Goal: Complete application form: Complete application form

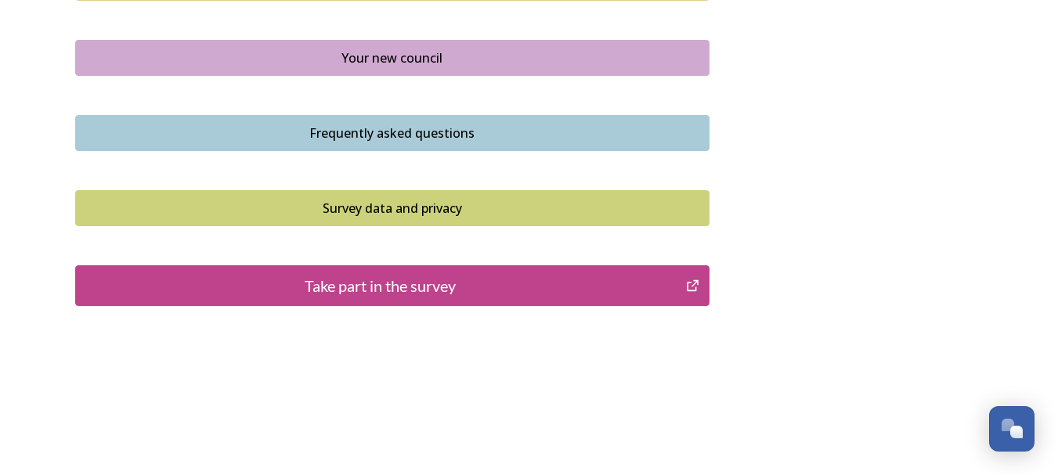
scroll to position [1210, 0]
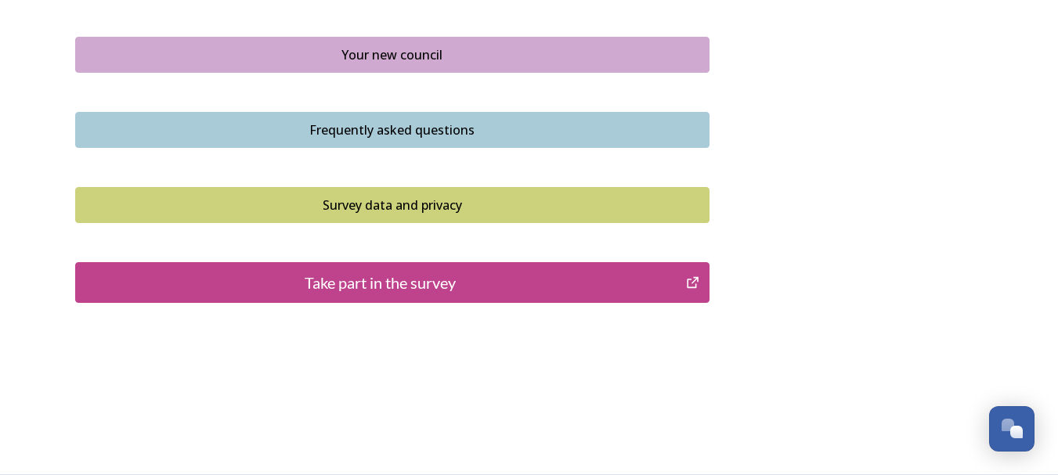
click at [355, 281] on div "Take part in the survey" at bounding box center [381, 282] width 594 height 23
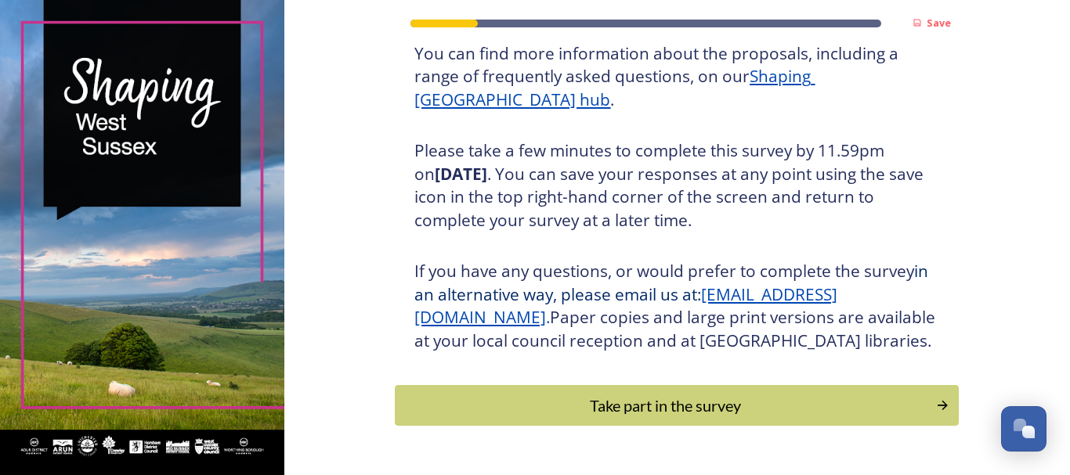
scroll to position [277, 0]
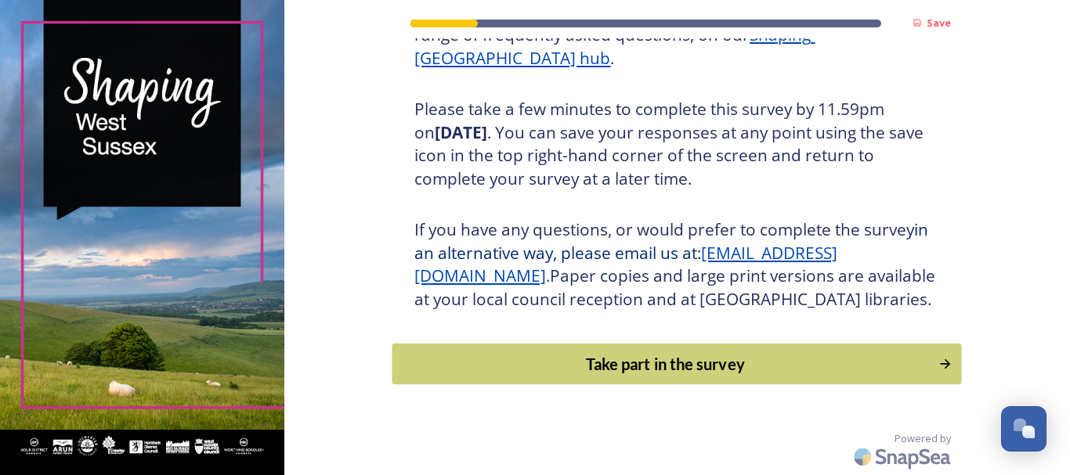
click at [679, 363] on div "Take part in the survey" at bounding box center [665, 363] width 529 height 23
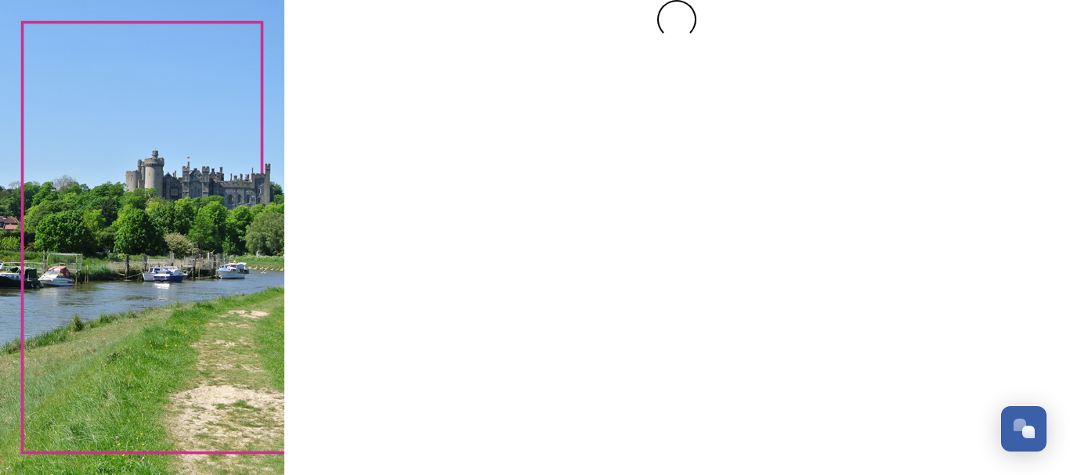
scroll to position [0, 0]
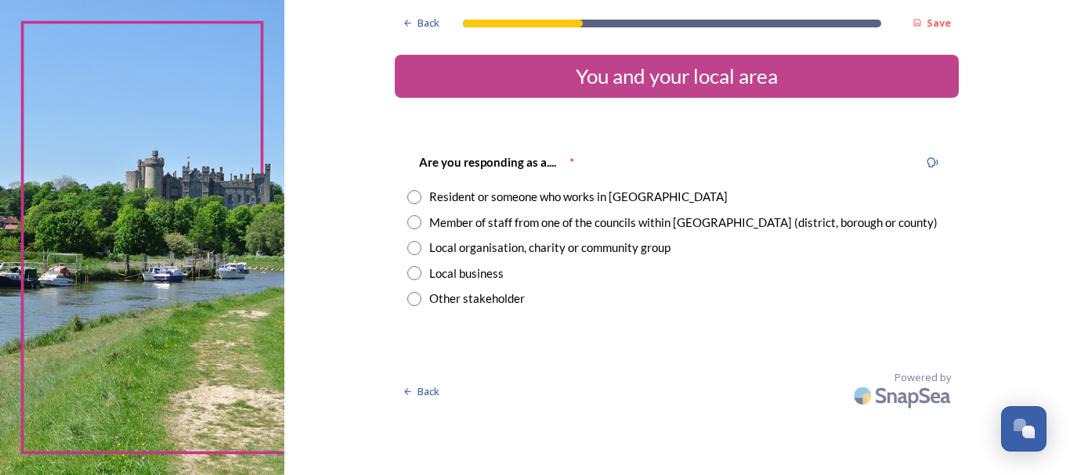
click at [416, 196] on input "radio" at bounding box center [414, 197] width 14 height 14
radio input "true"
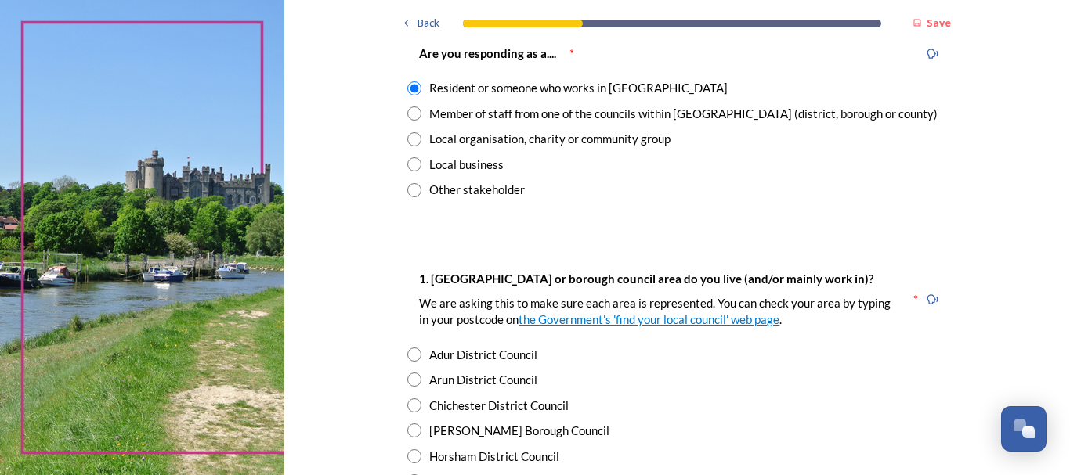
scroll to position [125, 0]
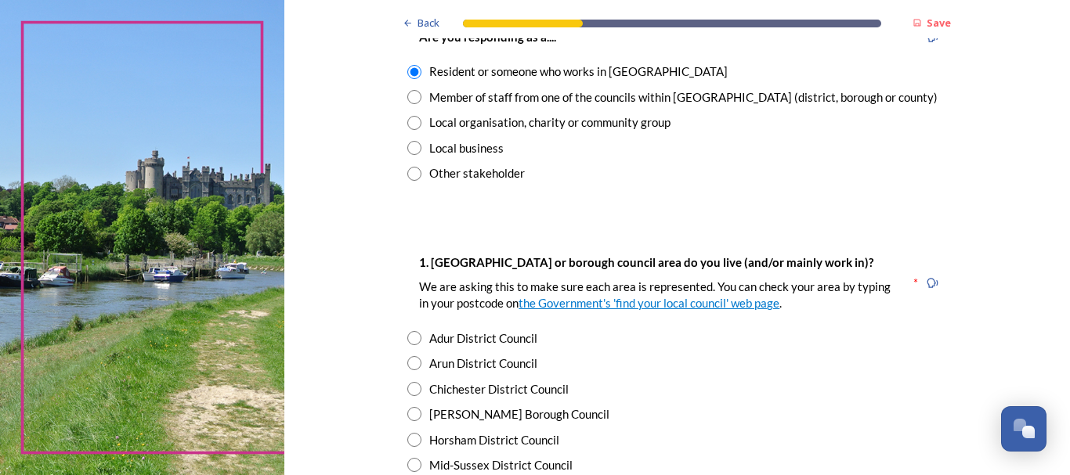
click at [409, 363] on input "radio" at bounding box center [414, 363] width 14 height 14
radio input "true"
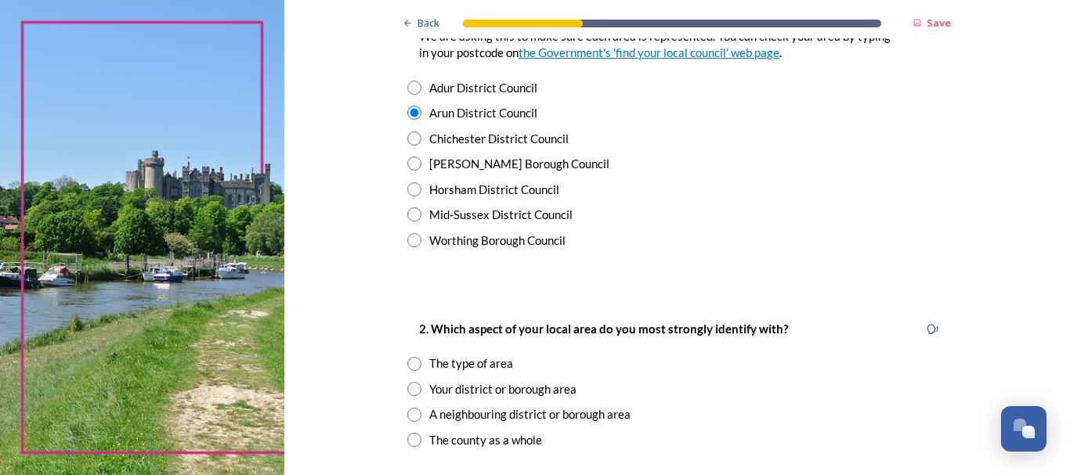
scroll to position [407, 0]
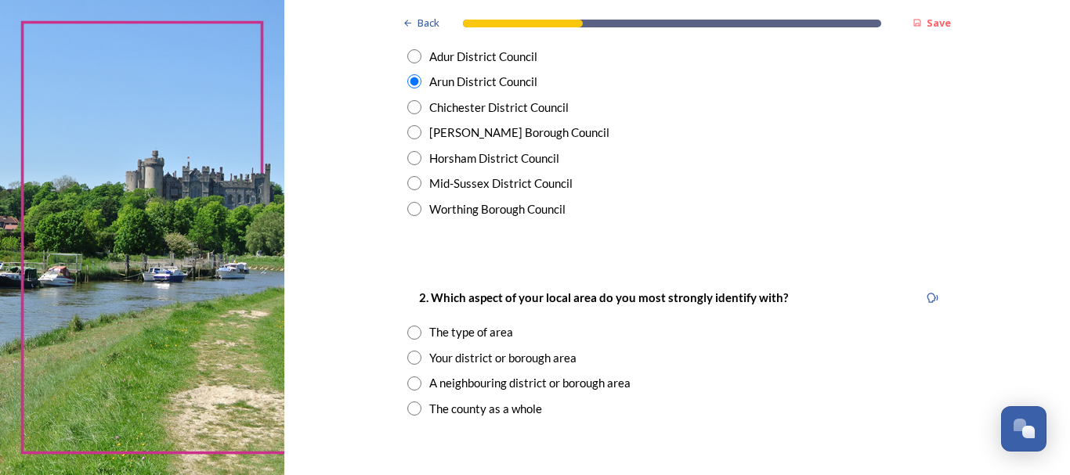
click at [407, 406] on input "radio" at bounding box center [414, 409] width 14 height 14
radio input "true"
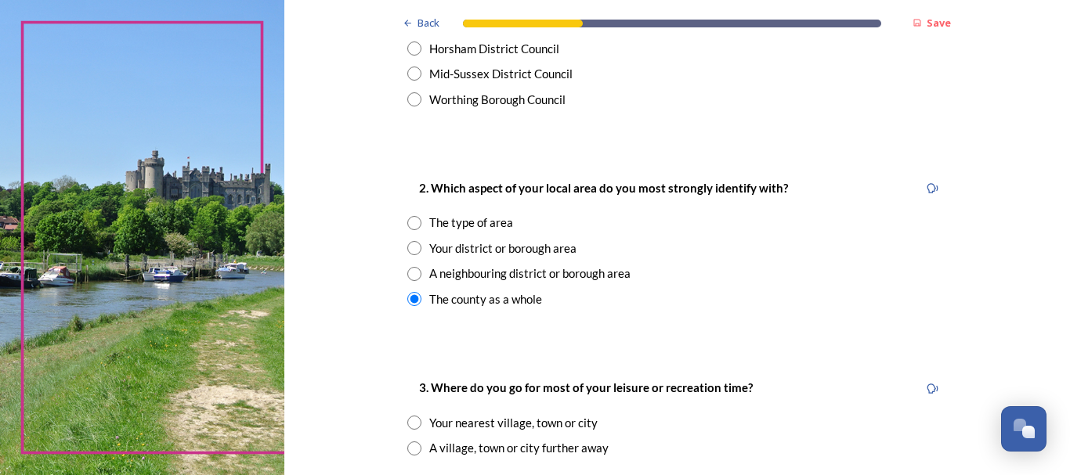
scroll to position [533, 0]
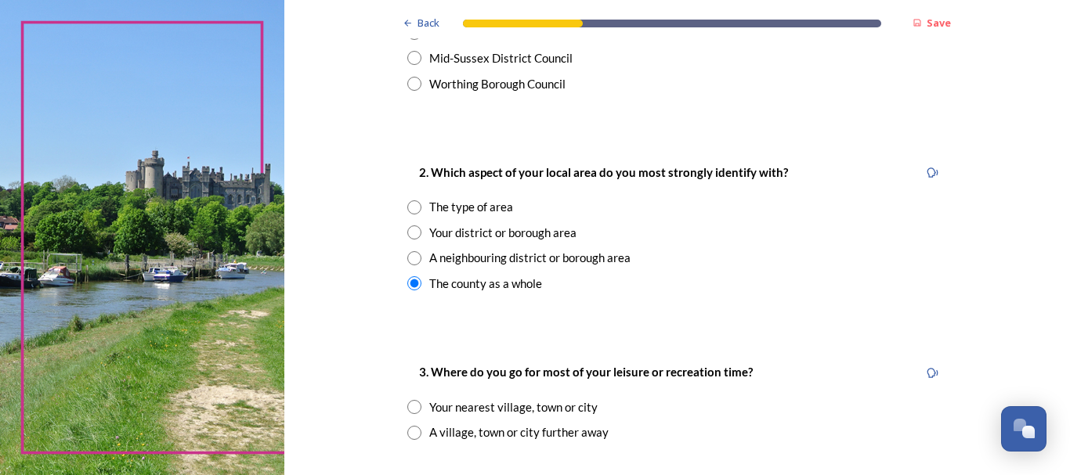
click at [409, 407] on input "radio" at bounding box center [414, 407] width 14 height 14
radio input "true"
click at [410, 433] on input "radio" at bounding box center [414, 433] width 14 height 14
radio input "true"
click at [407, 406] on input "radio" at bounding box center [414, 407] width 14 height 14
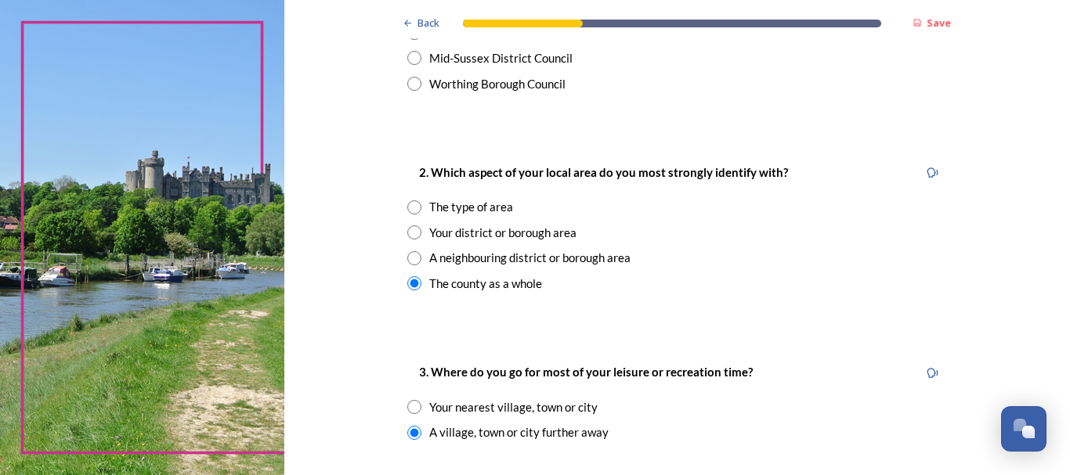
radio input "true"
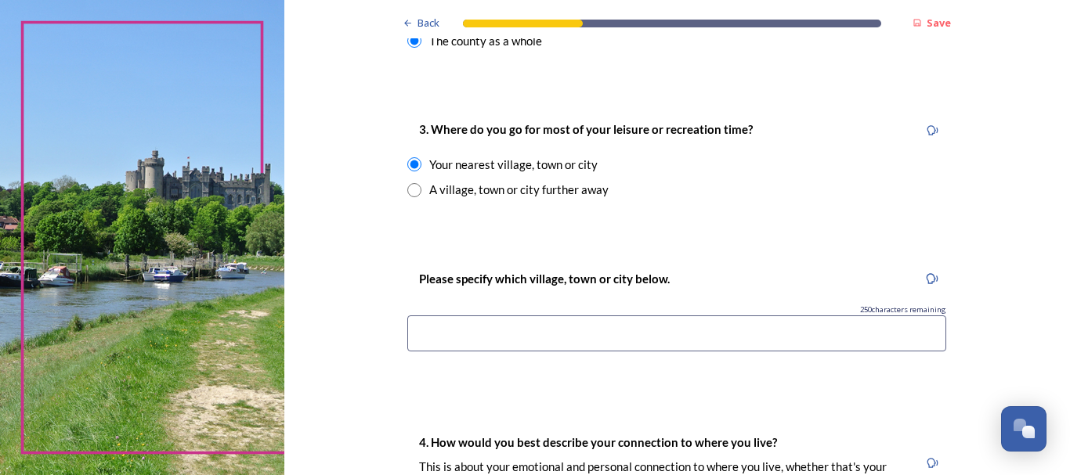
scroll to position [783, 0]
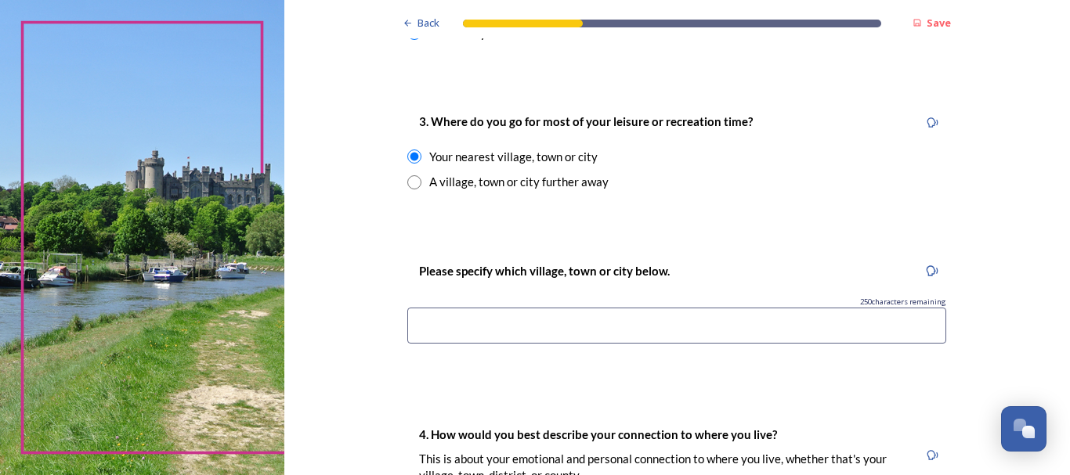
click at [415, 324] on input at bounding box center [676, 326] width 539 height 36
click at [443, 331] on input "LIttlehamton," at bounding box center [676, 326] width 539 height 36
click at [485, 328] on input "LIttlehamton," at bounding box center [676, 326] width 539 height 36
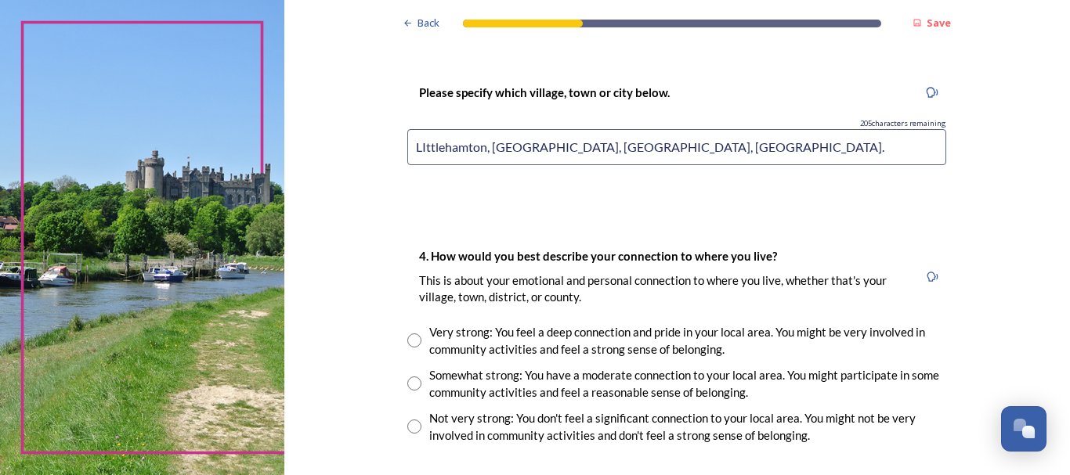
scroll to position [971, 0]
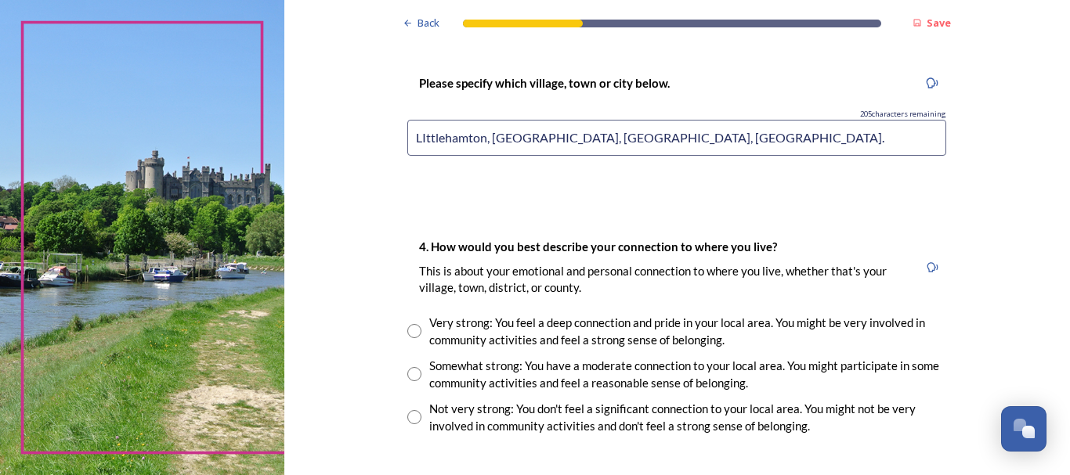
type input "LIttlehamton, Worthing, Brighton, Chichester."
click at [407, 373] on input "radio" at bounding box center [414, 374] width 14 height 14
radio input "true"
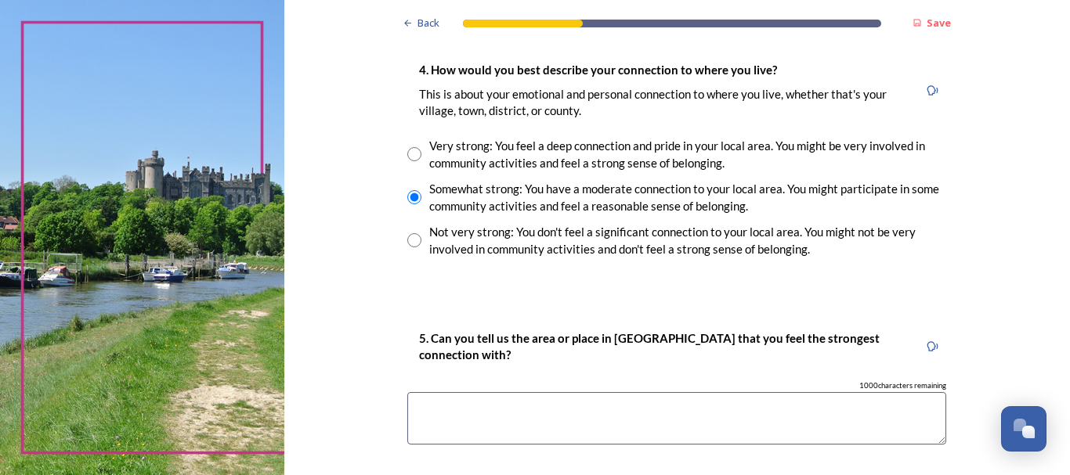
scroll to position [1159, 0]
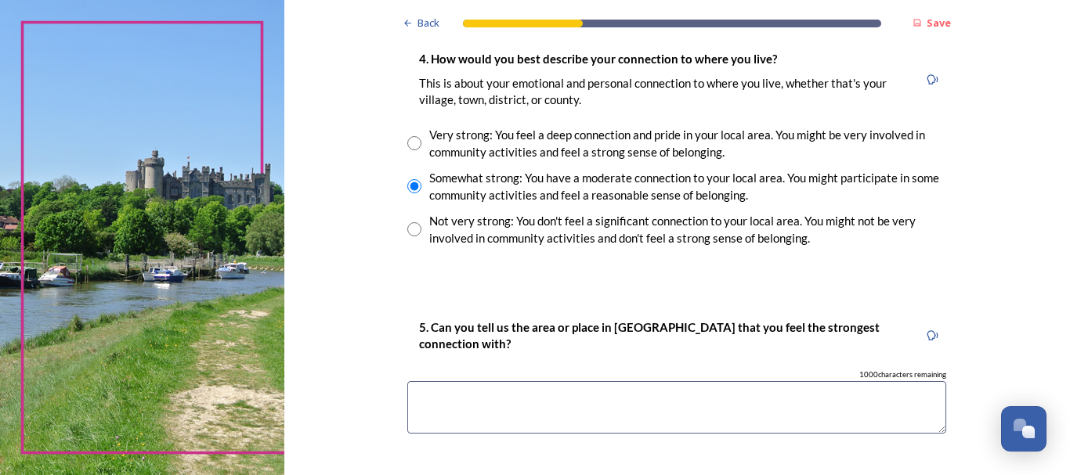
click at [413, 402] on textarea at bounding box center [676, 407] width 539 height 52
type textarea "L"
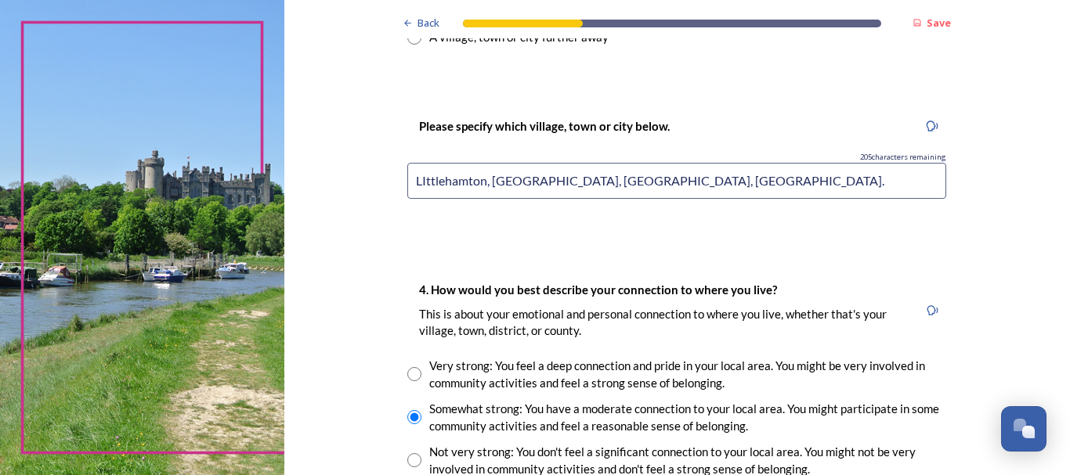
scroll to position [865, 0]
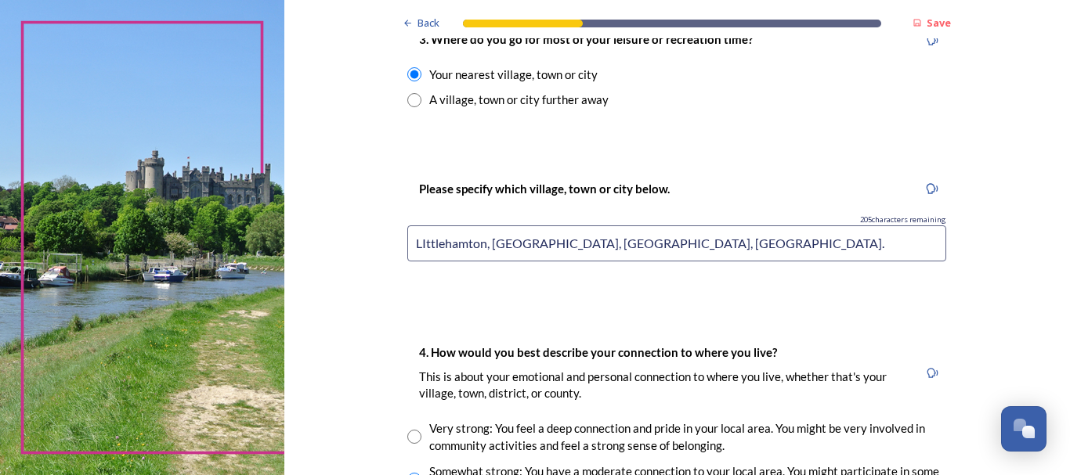
type textarea "Littlehampton,"
click at [662, 246] on input "LIttlehamton, Worthing, Brighton, Chichester." at bounding box center [676, 244] width 539 height 36
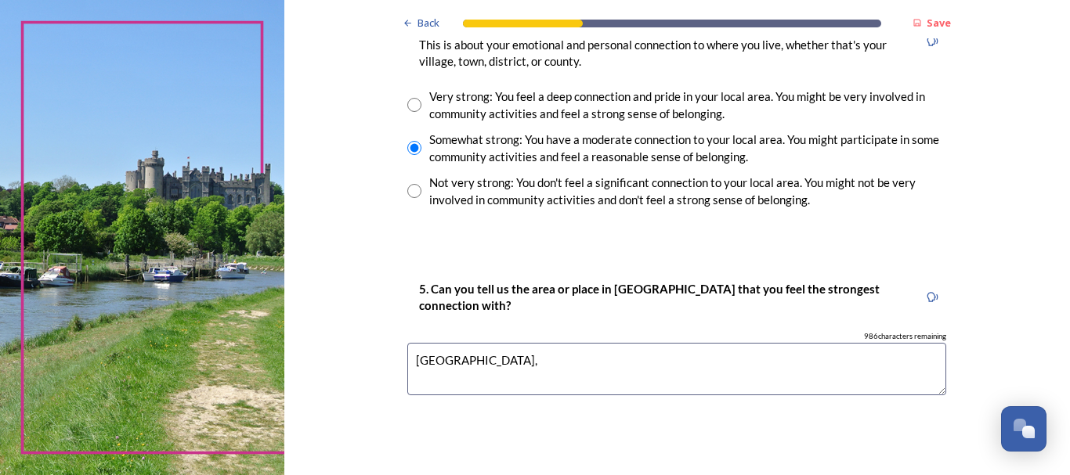
scroll to position [1226, 0]
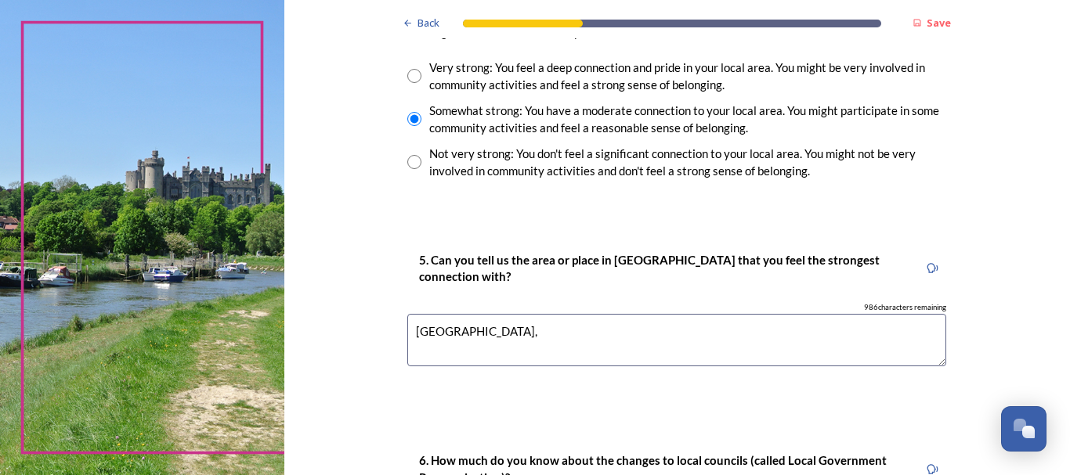
type input "LIttlehamton, Worthing, Brighton, Arundel, Chicheste"
click at [489, 331] on textarea "Littlehampton," at bounding box center [676, 340] width 539 height 52
type textarea "L"
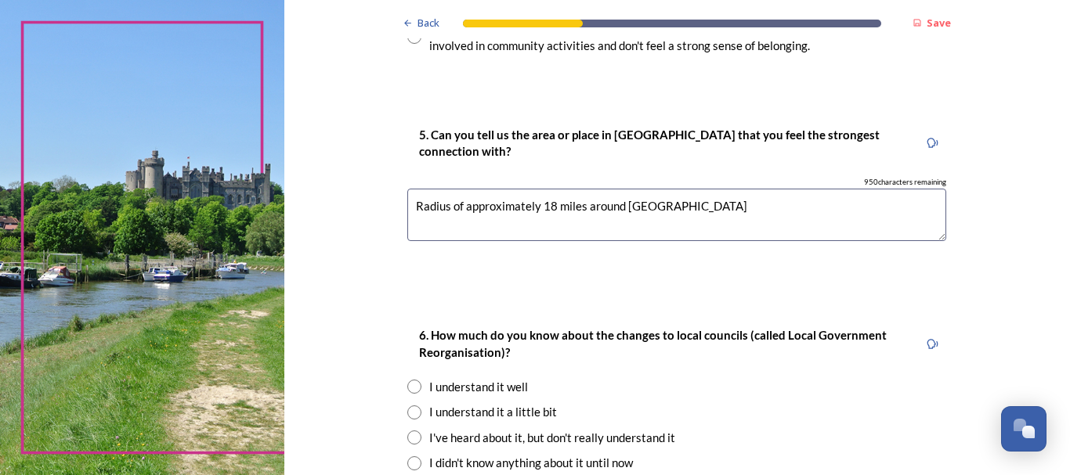
scroll to position [1383, 0]
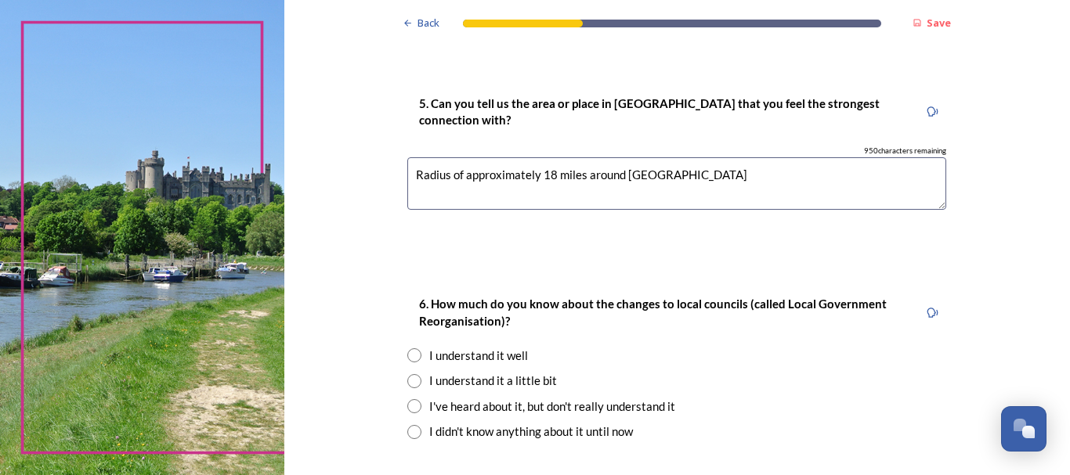
type textarea "Radius of approximately 18 miles around Rustington"
click at [407, 378] on input "radio" at bounding box center [414, 381] width 14 height 14
radio input "true"
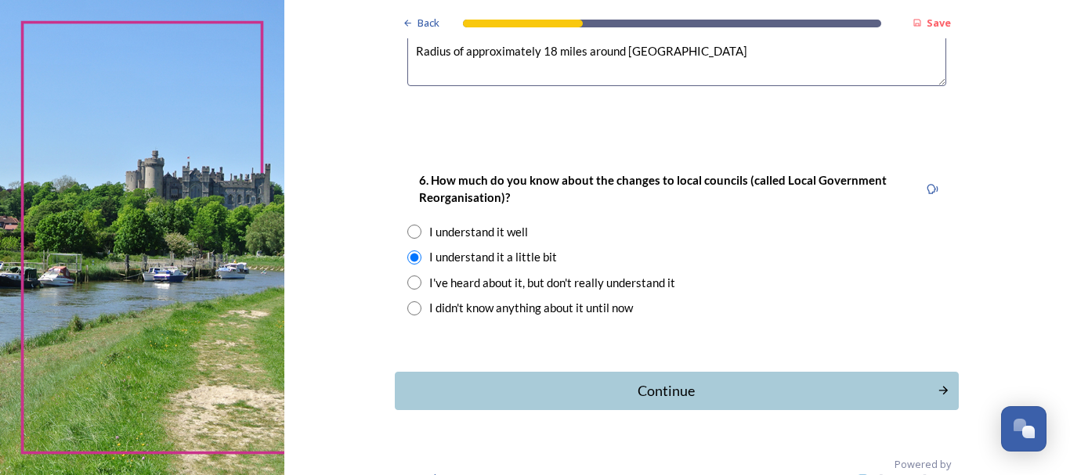
scroll to position [1533, 0]
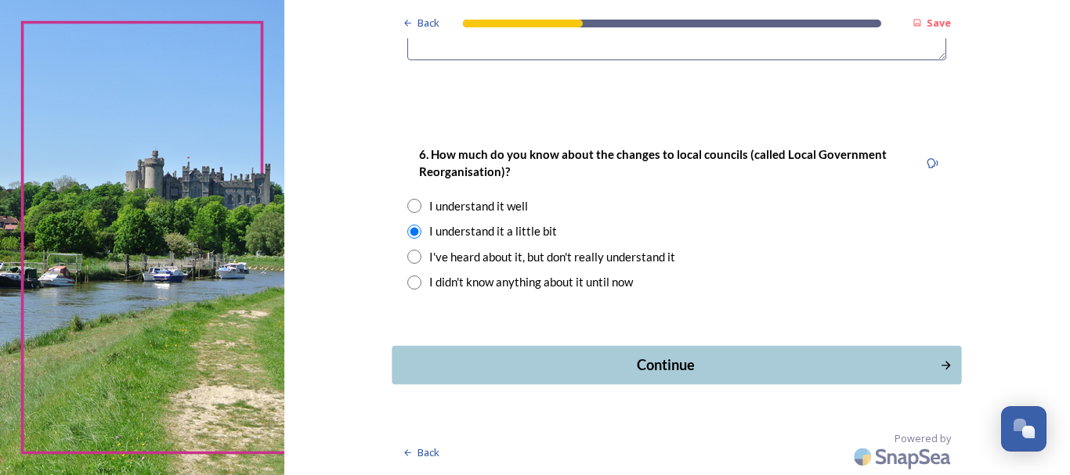
click at [667, 365] on div "Continue" at bounding box center [666, 365] width 530 height 21
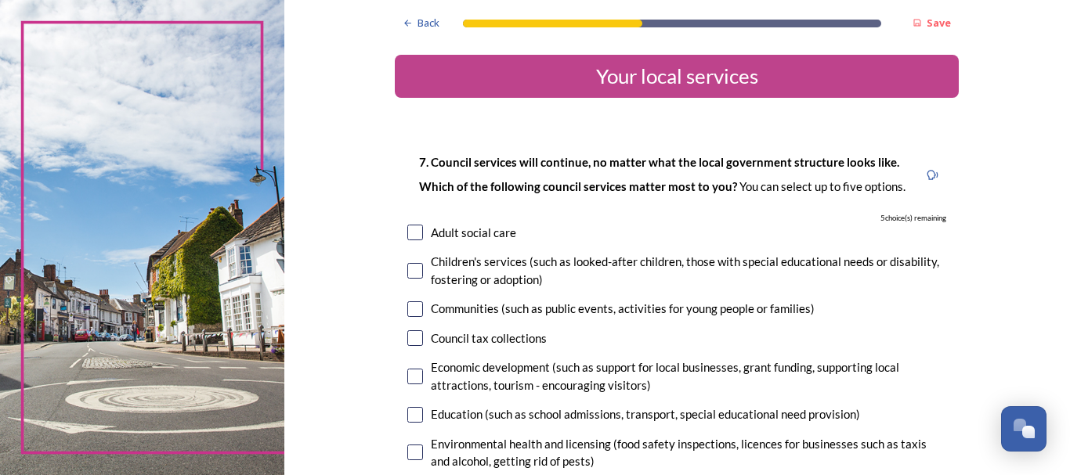
click at [410, 231] on input "checkbox" at bounding box center [415, 233] width 16 height 16
checkbox input "true"
click at [408, 269] on input "checkbox" at bounding box center [415, 271] width 16 height 16
checkbox input "true"
click at [411, 308] on input "checkbox" at bounding box center [415, 309] width 16 height 16
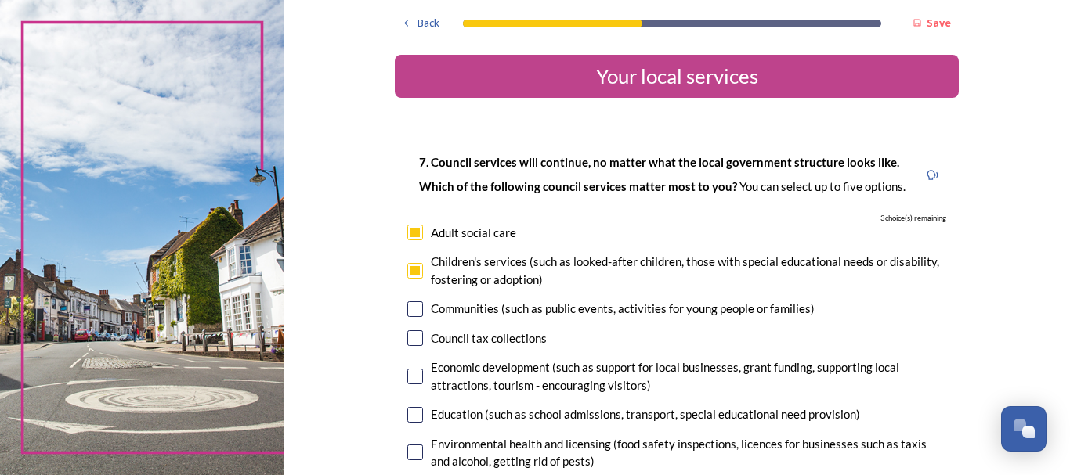
checkbox input "true"
click at [410, 375] on input "checkbox" at bounding box center [415, 377] width 16 height 16
checkbox input "true"
click at [410, 413] on input "checkbox" at bounding box center [415, 415] width 16 height 16
checkbox input "true"
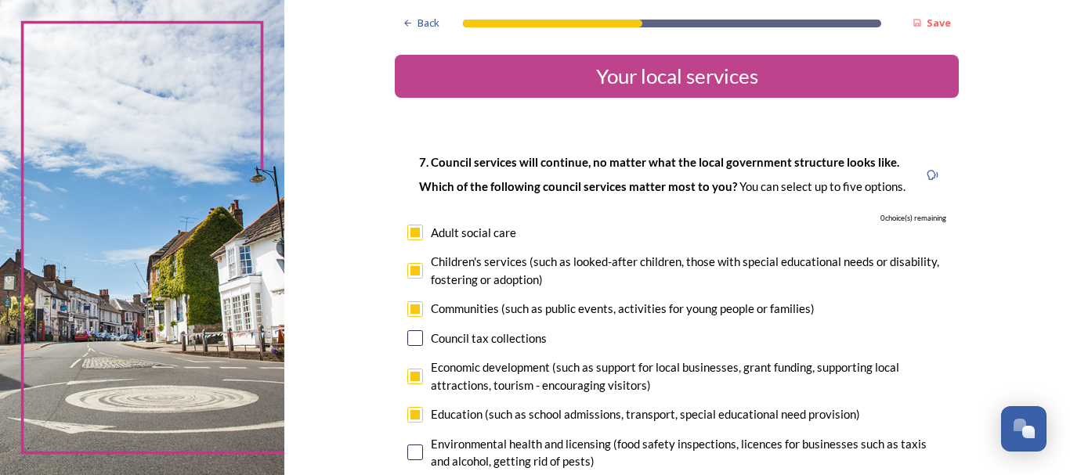
click at [407, 453] on input "checkbox" at bounding box center [415, 453] width 16 height 16
checkbox input "false"
click at [410, 267] on input "checkbox" at bounding box center [415, 271] width 16 height 16
checkbox input "false"
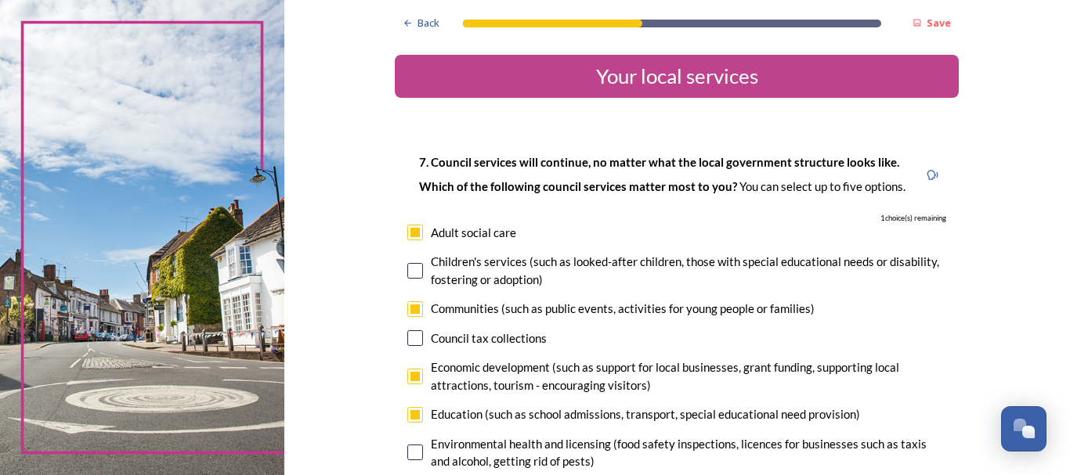
click at [408, 453] on input "checkbox" at bounding box center [415, 453] width 16 height 16
checkbox input "true"
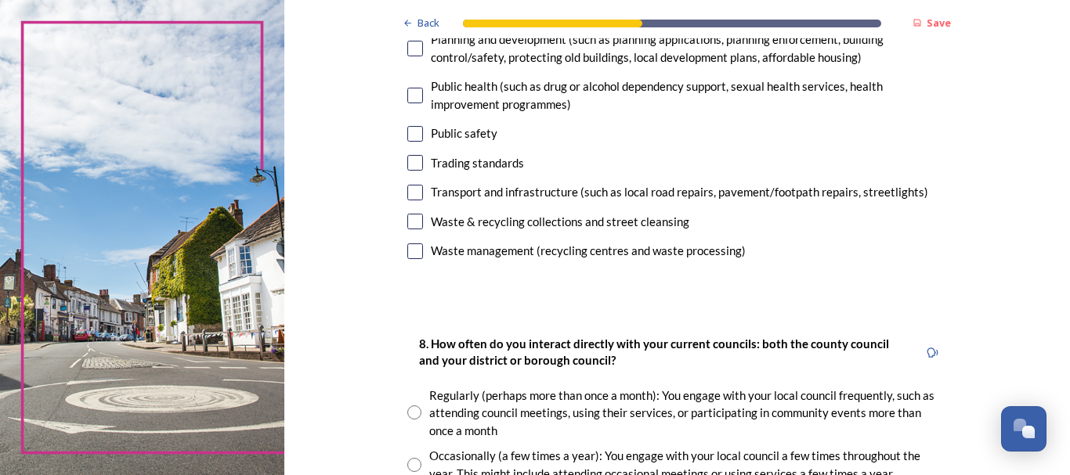
scroll to position [658, 0]
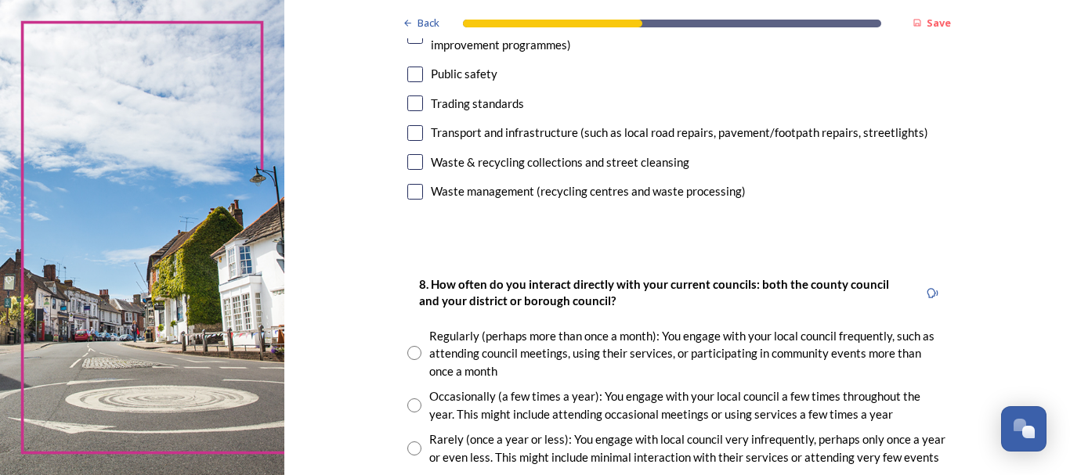
click at [407, 403] on input "radio" at bounding box center [414, 406] width 14 height 14
radio input "true"
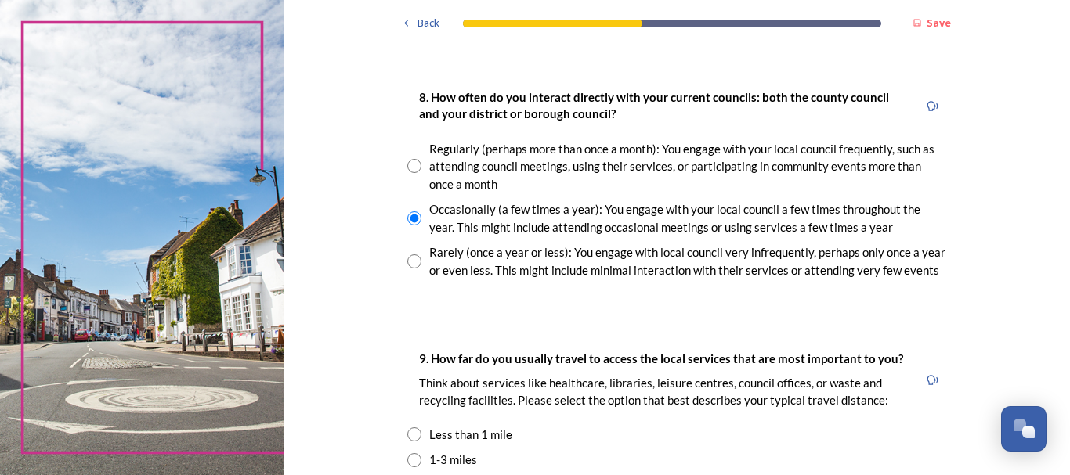
scroll to position [846, 0]
click at [407, 459] on input "radio" at bounding box center [414, 460] width 14 height 14
radio input "true"
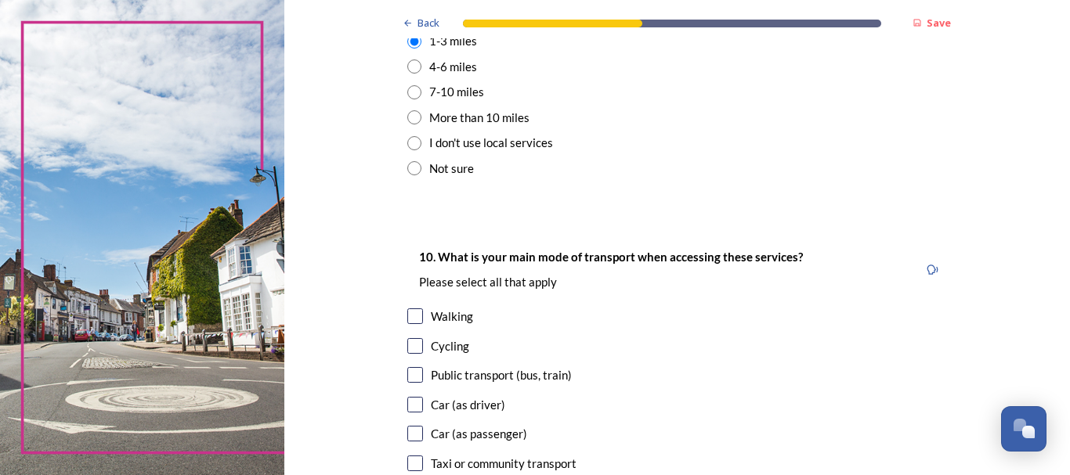
scroll to position [1284, 0]
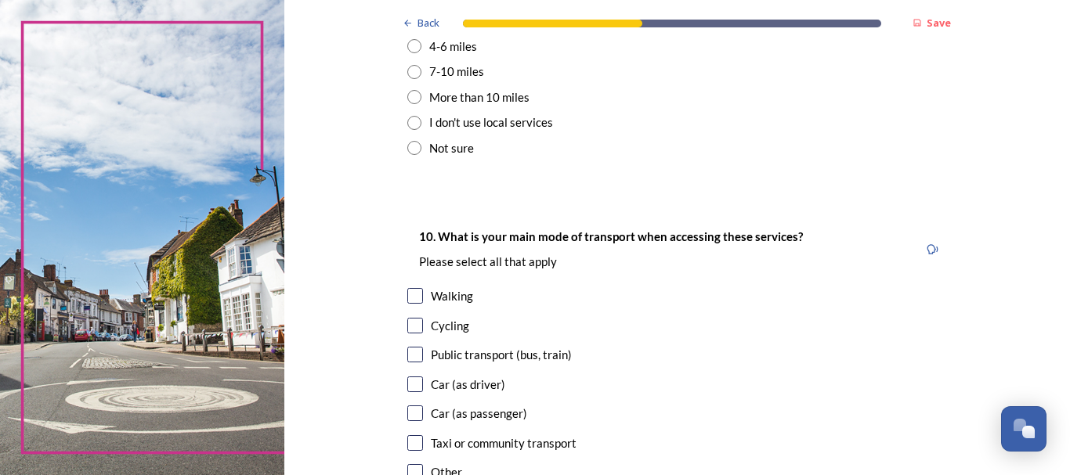
click at [410, 384] on input "checkbox" at bounding box center [415, 385] width 16 height 16
checkbox input "true"
click at [409, 294] on input "checkbox" at bounding box center [415, 296] width 16 height 16
checkbox input "true"
drag, startPoint x: 473, startPoint y: 423, endPoint x: 580, endPoint y: 450, distance: 110.0
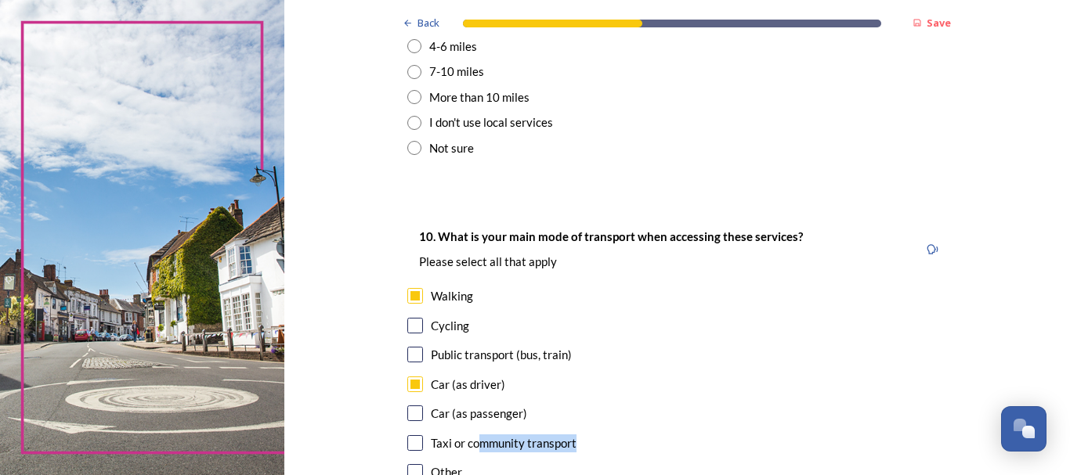
click at [580, 450] on div "10. What is your main mode of transport when accessing these services? Please s…" at bounding box center [677, 370] width 564 height 319
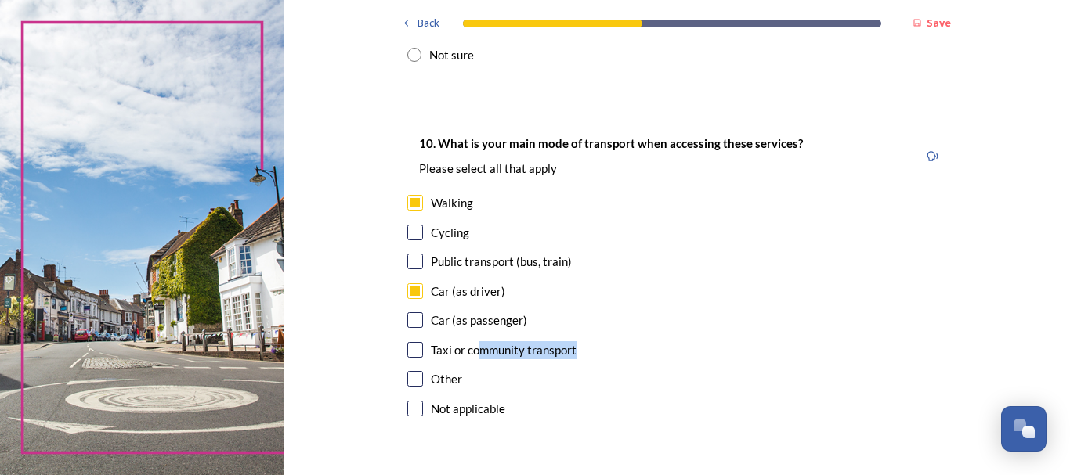
scroll to position [1378, 0]
click at [410, 376] on input "checkbox" at bounding box center [415, 378] width 16 height 16
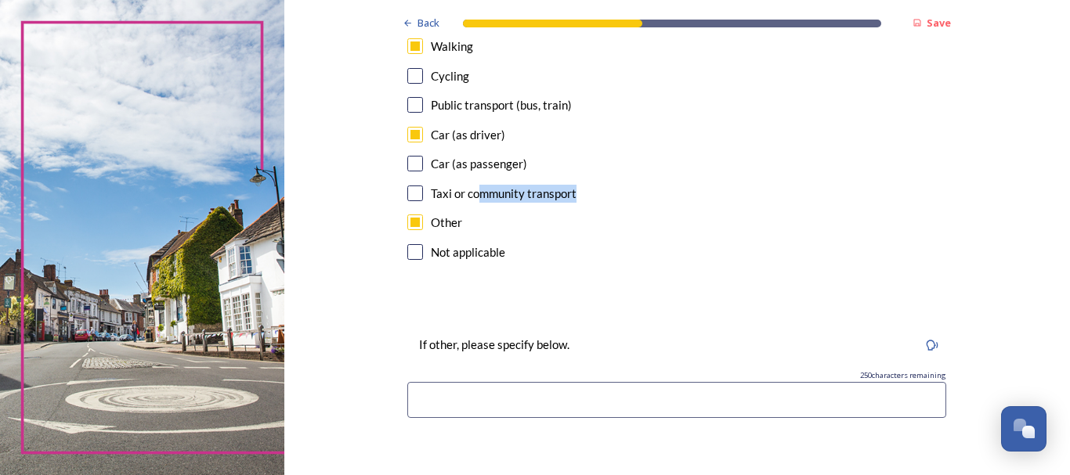
scroll to position [1535, 0]
click at [407, 220] on input "checkbox" at bounding box center [415, 222] width 16 height 16
checkbox input "false"
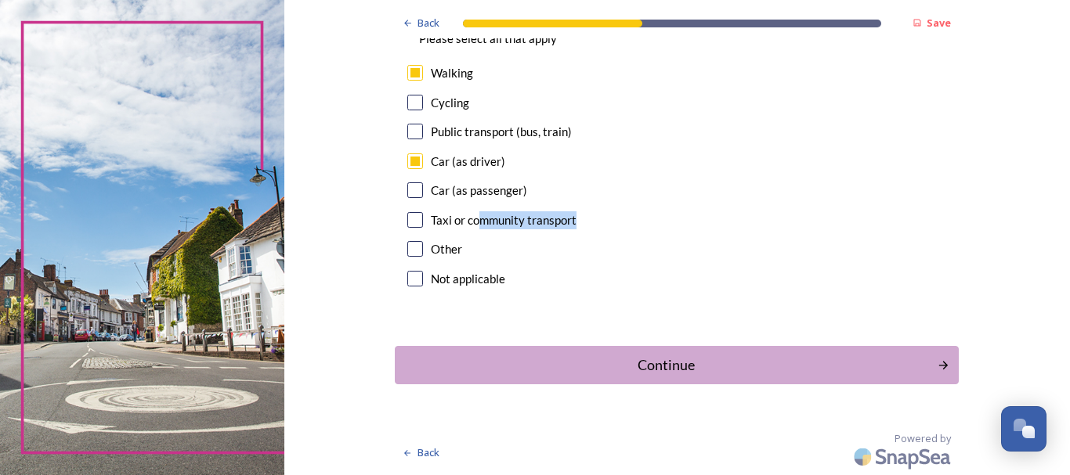
click at [409, 129] on input "checkbox" at bounding box center [415, 132] width 16 height 16
checkbox input "true"
click at [939, 364] on icon "Continue" at bounding box center [945, 365] width 13 height 14
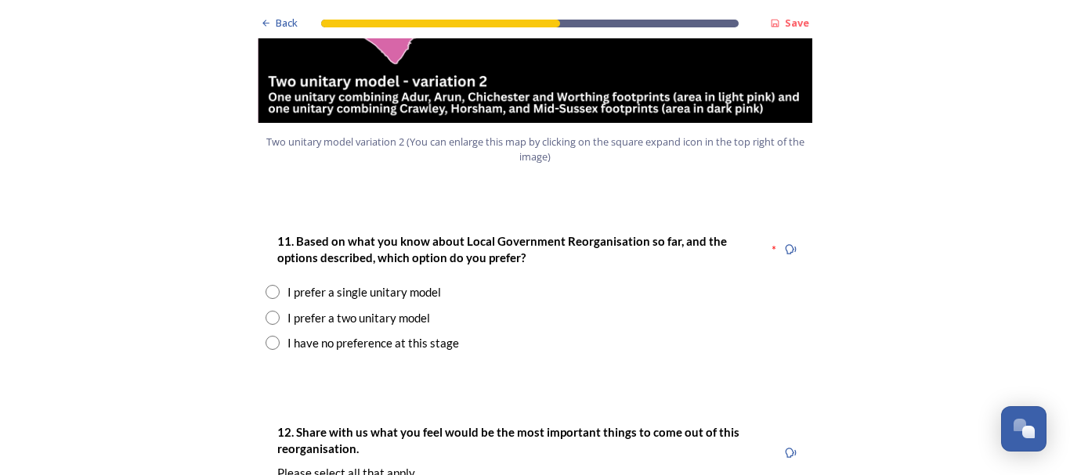
scroll to position [1973, 0]
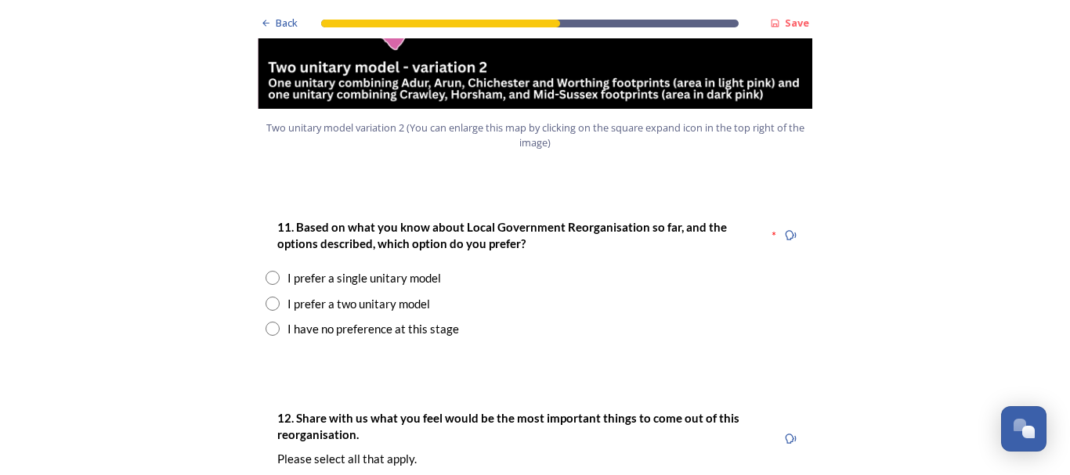
click at [266, 322] on input "radio" at bounding box center [272, 329] width 14 height 14
radio input "true"
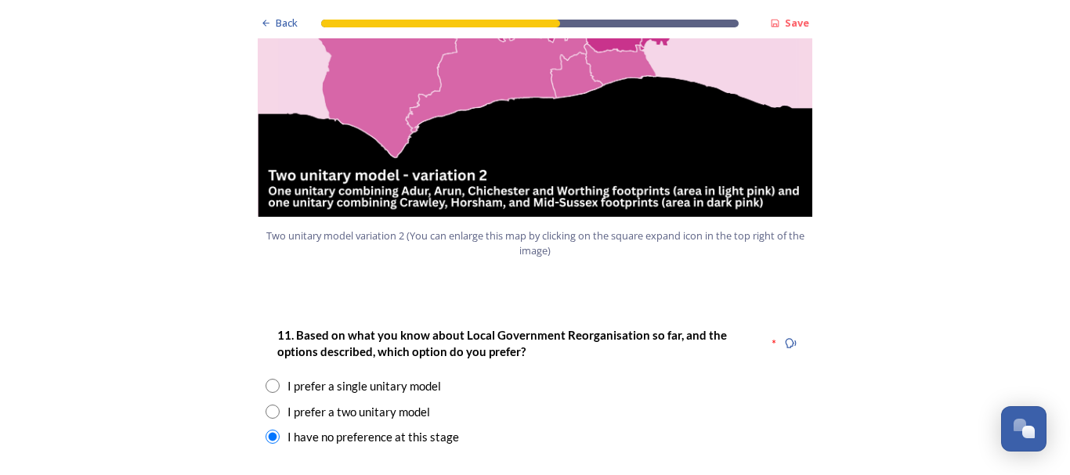
scroll to position [1898, 0]
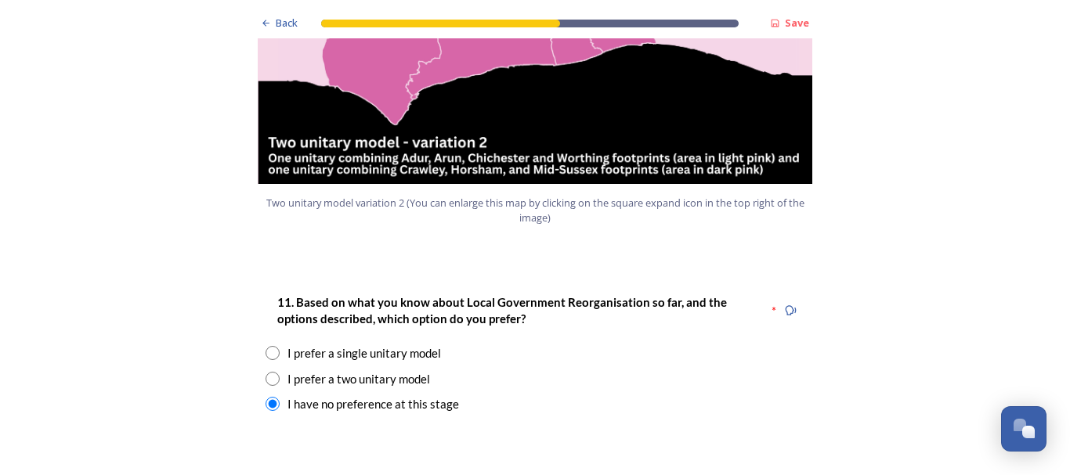
click at [265, 372] on input "radio" at bounding box center [272, 379] width 14 height 14
radio input "true"
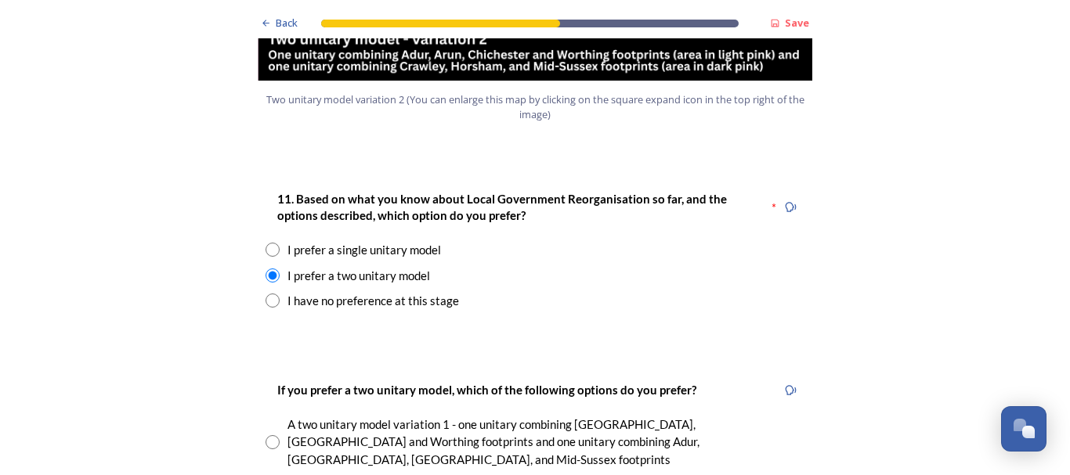
scroll to position [1981, 0]
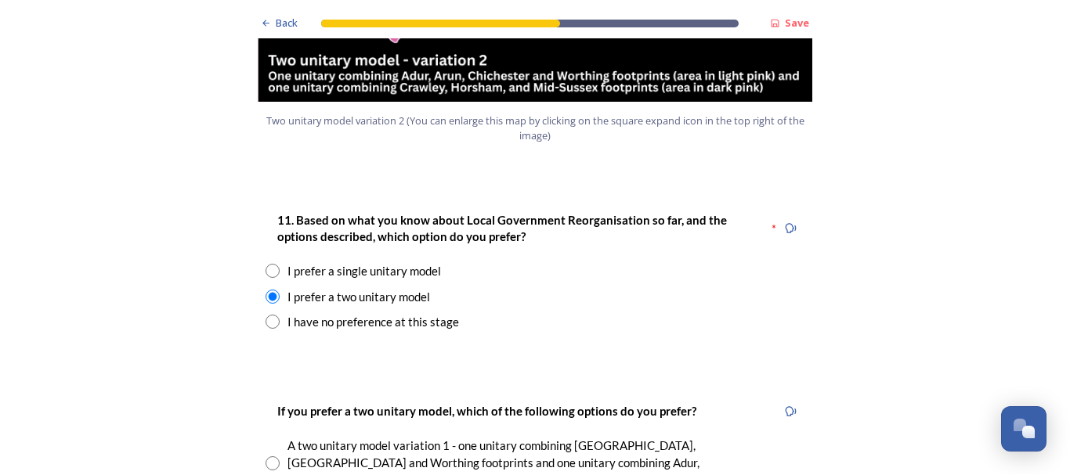
click at [266, 264] on input "radio" at bounding box center [272, 271] width 14 height 14
radio input "true"
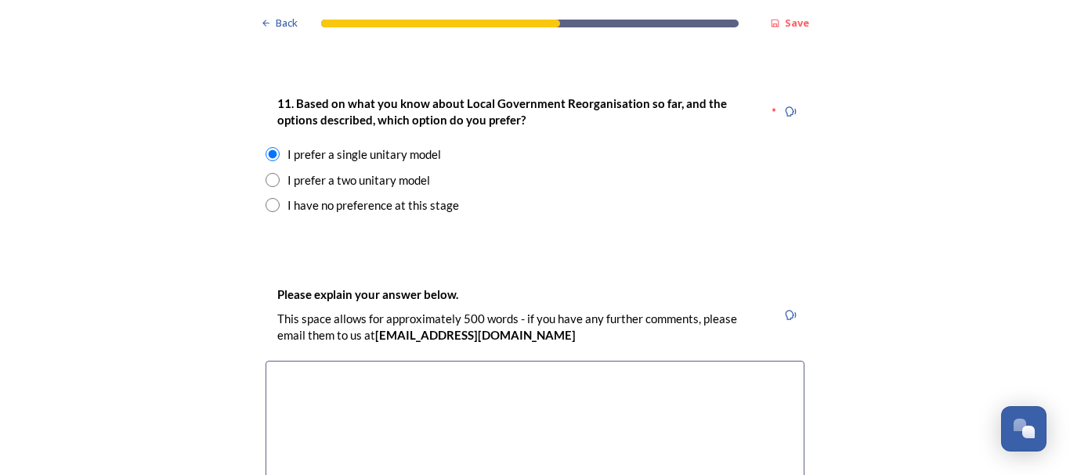
scroll to position [2137, 0]
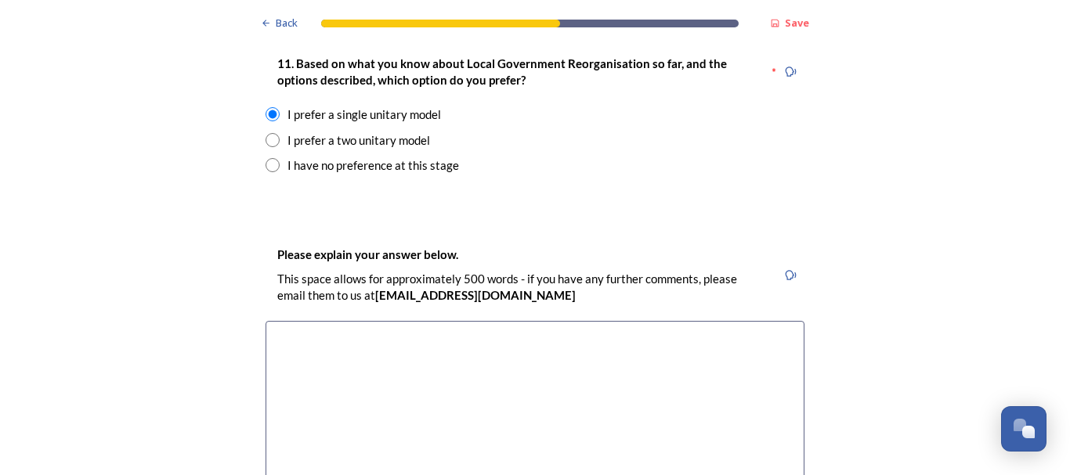
click at [277, 321] on textarea at bounding box center [534, 409] width 539 height 176
click at [298, 321] on textarea at bounding box center [534, 409] width 539 height 176
click at [308, 321] on textarea "A single unitary model would seem to make sense in terms o" at bounding box center [534, 409] width 539 height 176
click at [572, 321] on textarea "A singlef unitary model would seem to make sense in terms o" at bounding box center [534, 409] width 539 height 176
click at [568, 321] on textarea "A singlef unitary model would seem to make sense in termo" at bounding box center [534, 409] width 539 height 176
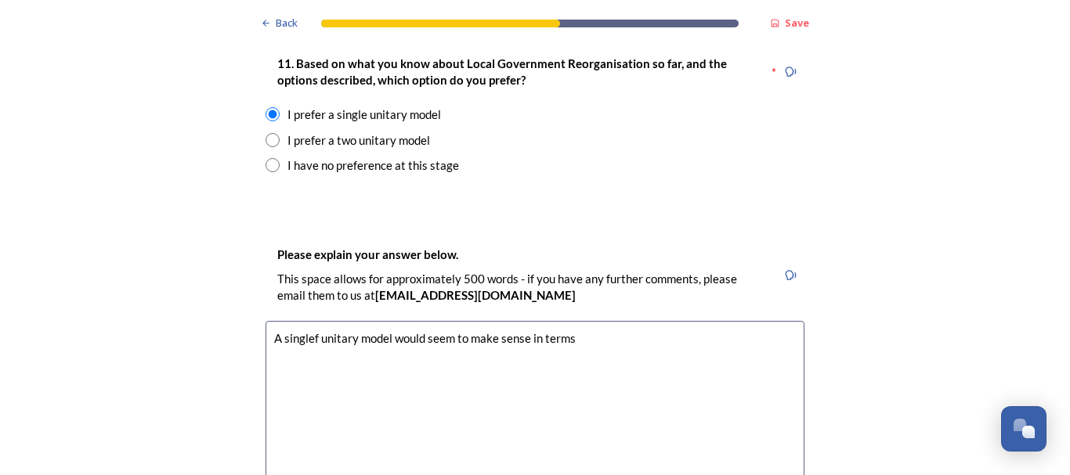
click at [310, 321] on textarea "A singlef unitary model would seem to make sense in terms" at bounding box center [534, 409] width 539 height 176
click at [305, 321] on textarea "A singlf unitary model would seem to make sense in terms" at bounding box center [534, 409] width 539 height 176
click at [564, 321] on textarea "A single unitary model would seem to make sense in terms" at bounding box center [534, 409] width 539 height 176
click at [729, 321] on textarea "A single unitary model would seem to make sense in terms of economic efficiency…" at bounding box center [534, 409] width 539 height 176
click at [737, 321] on textarea "A single unitary model would seem to make sense in terms of economic efficiency…" at bounding box center [534, 409] width 539 height 176
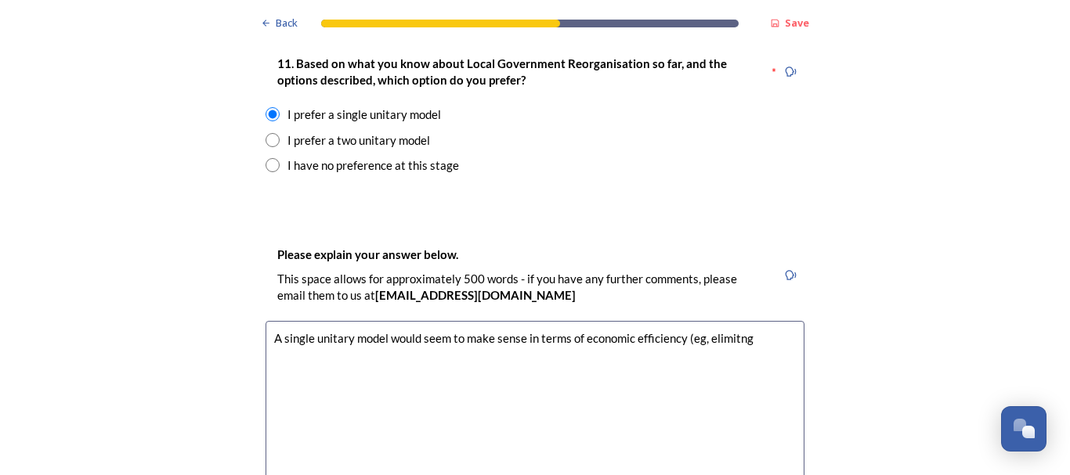
click at [745, 321] on textarea "A single unitary model would seem to make sense in terms of economic efficiency…" at bounding box center [534, 409] width 539 height 176
click at [298, 321] on textarea "A single unitary model would seem to make sense in terms of economic efficiency…" at bounding box center [534, 409] width 539 height 176
click at [329, 321] on textarea "A single unitary model would seem to make sense in terms of economic efficiency…" at bounding box center [534, 409] width 539 height 176
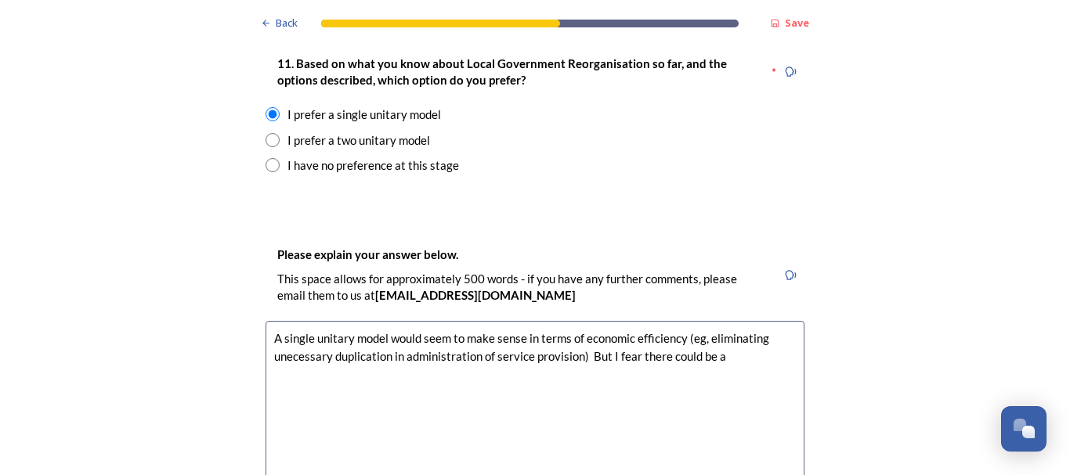
type textarea "A single unitary model would seem to make sense in terms of economic efficiency…"
click at [304, 271] on p "This space allows for approximately 500 words - if you have any further comment…" at bounding box center [520, 288] width 487 height 34
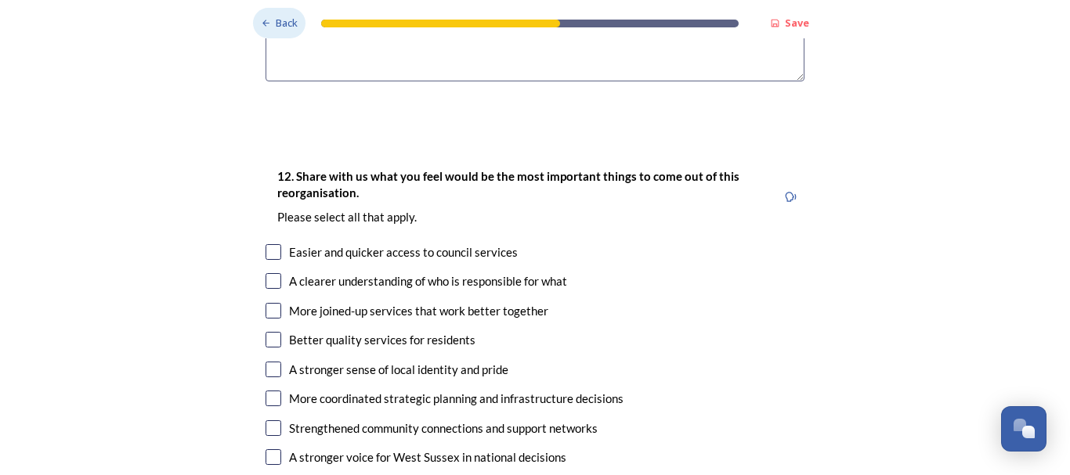
click at [283, 21] on span "Back" at bounding box center [287, 23] width 22 height 15
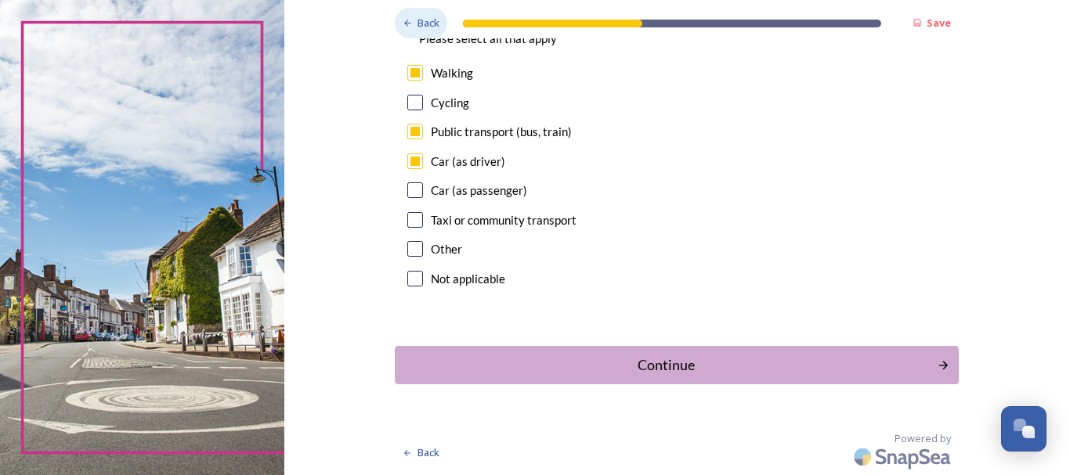
scroll to position [1507, 0]
click at [941, 366] on icon "Continue" at bounding box center [945, 365] width 9 height 9
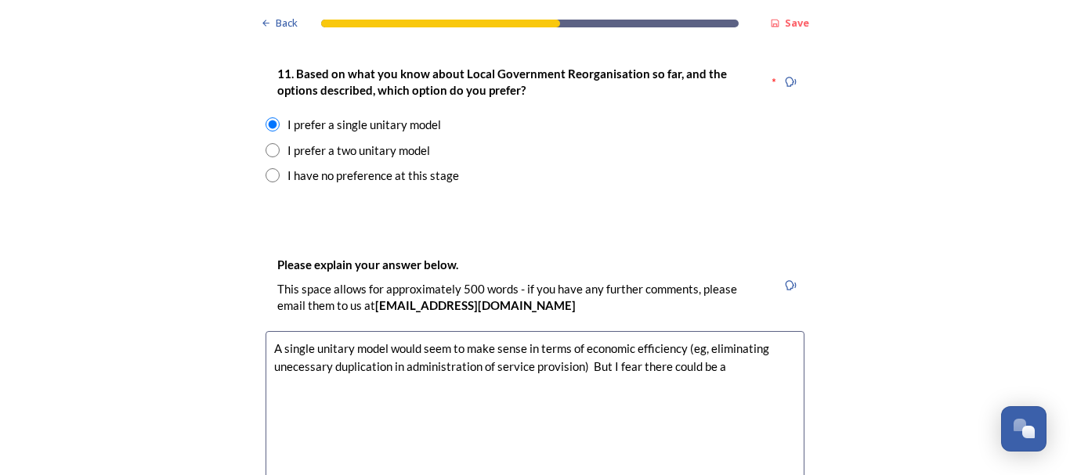
scroll to position [2130, 0]
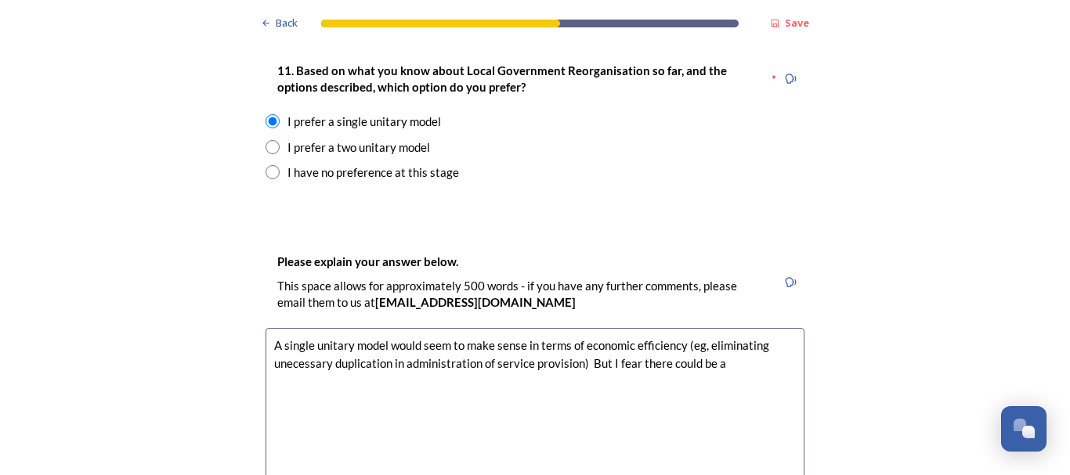
click at [717, 328] on textarea "A single unitary model would seem to make sense in terms of economic efficiency…" at bounding box center [534, 416] width 539 height 176
click at [272, 333] on textarea "A single unitary model would seem to make sense in terms of economic efficiency…" at bounding box center [534, 416] width 539 height 176
click at [352, 335] on textarea "A single unitary model would seem to make sense in terms of economic efficiency…" at bounding box center [534, 416] width 539 height 176
click at [350, 335] on textarea "A single unitary model would seem to make sense in terms of economic efficiency…" at bounding box center [534, 416] width 539 height 176
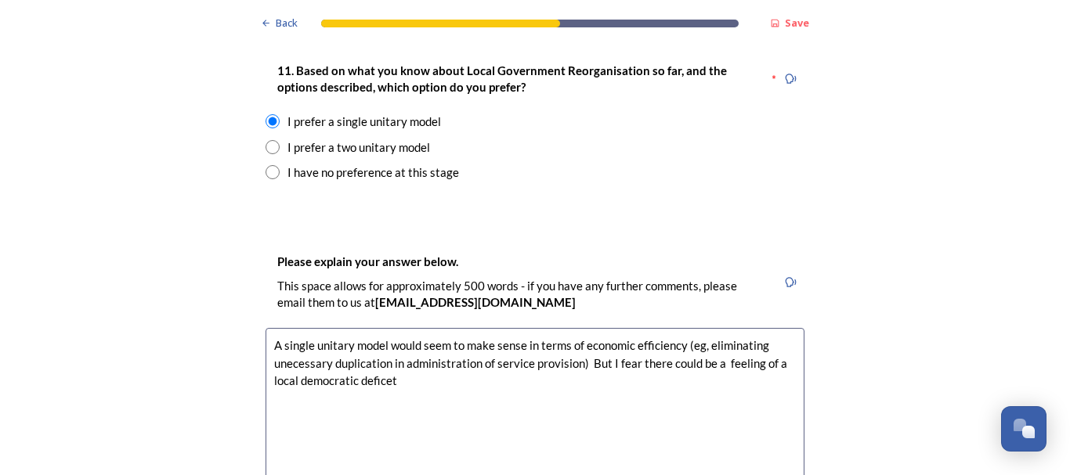
click at [385, 334] on textarea "A single unitary model would seem to make sense in terms of economic efficiency…" at bounding box center [534, 416] width 539 height 176
click at [389, 334] on textarea "A single unitary model would seem to make sense in terms of economic efficiency…" at bounding box center [534, 416] width 539 height 176
click at [620, 334] on textarea "A single unitary model would seem to make sense in terms of economic efficiency…" at bounding box center [534, 416] width 539 height 176
click at [649, 335] on textarea "A single unitary model would seem to make sense in terms of economic efficiency…" at bounding box center [534, 416] width 539 height 176
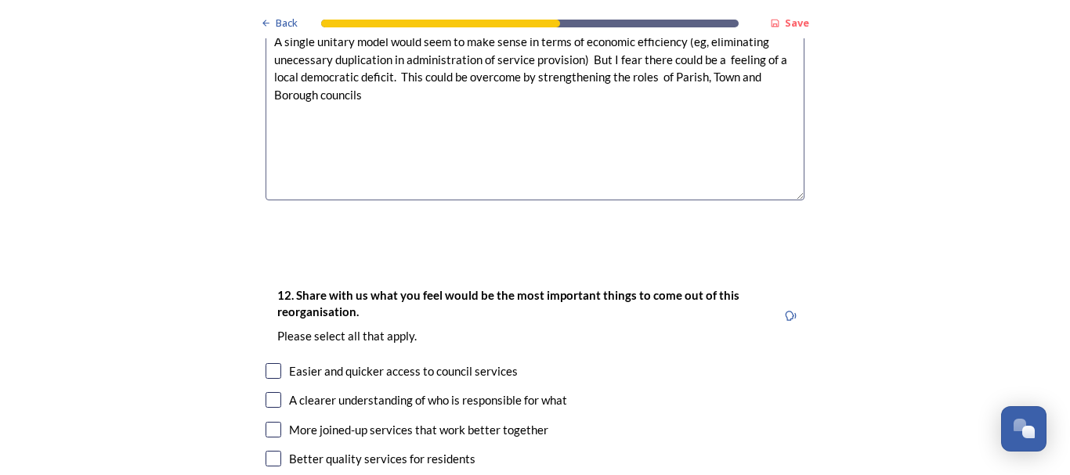
scroll to position [2443, 0]
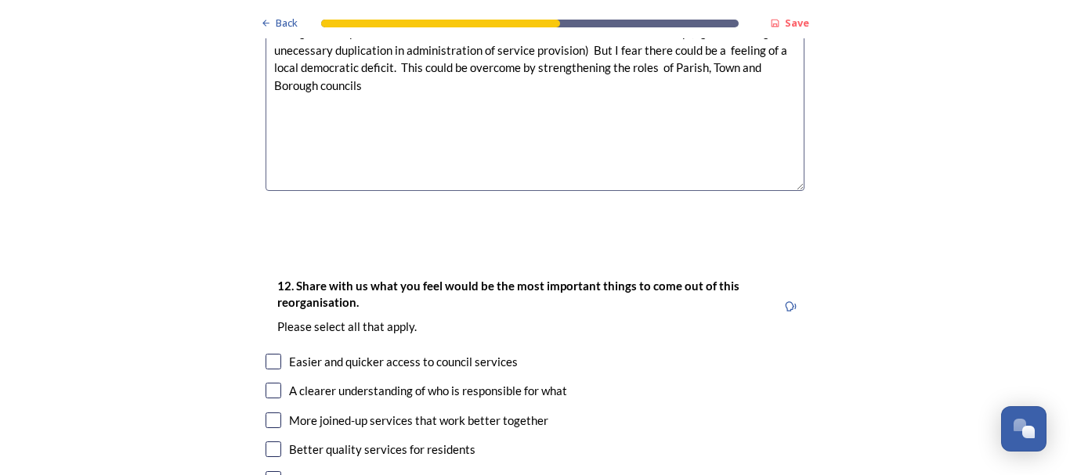
type textarea "A single unitary model would seem to make sense in terms of economic efficiency…"
click at [267, 354] on input "checkbox" at bounding box center [273, 362] width 16 height 16
checkbox input "true"
click at [268, 383] on input "checkbox" at bounding box center [273, 391] width 16 height 16
checkbox input "true"
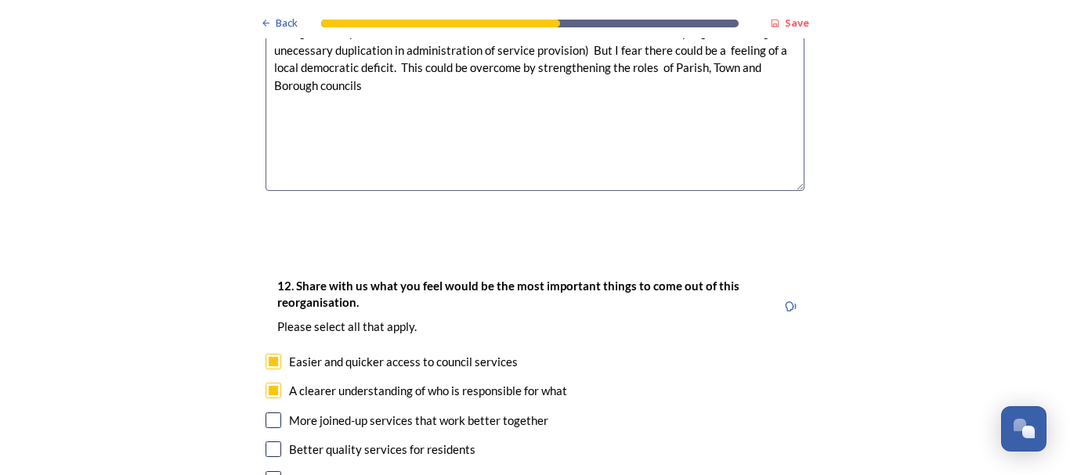
click at [268, 413] on input "checkbox" at bounding box center [273, 421] width 16 height 16
checkbox input "true"
click at [268, 442] on input "checkbox" at bounding box center [273, 450] width 16 height 16
checkbox input "true"
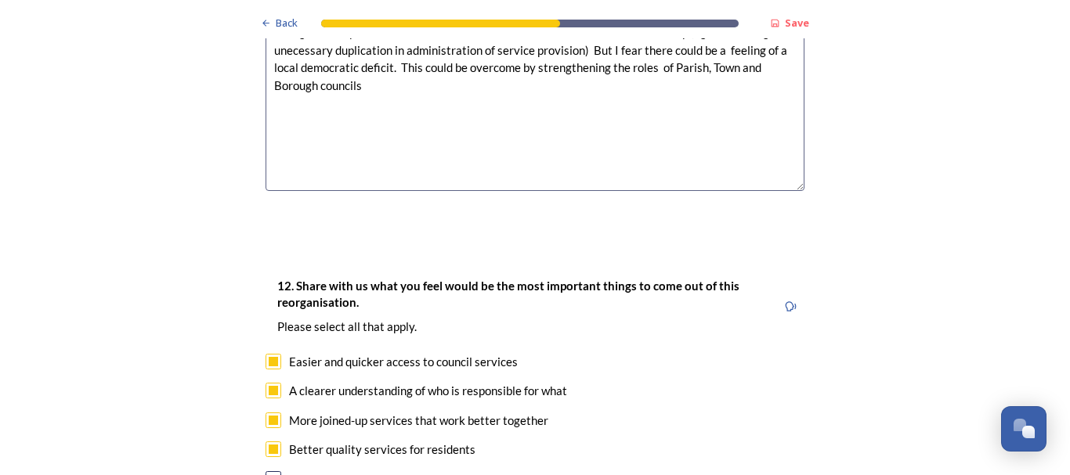
checkbox input "true"
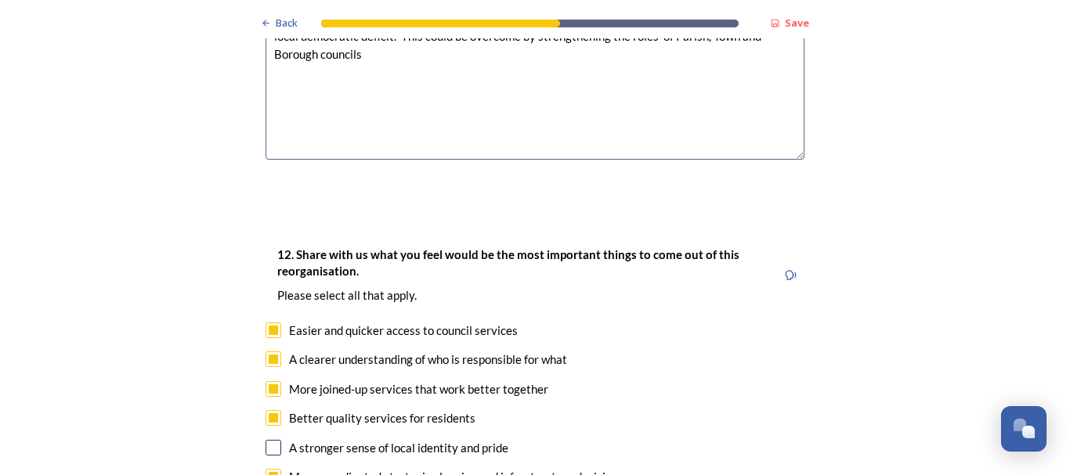
scroll to position [2506, 0]
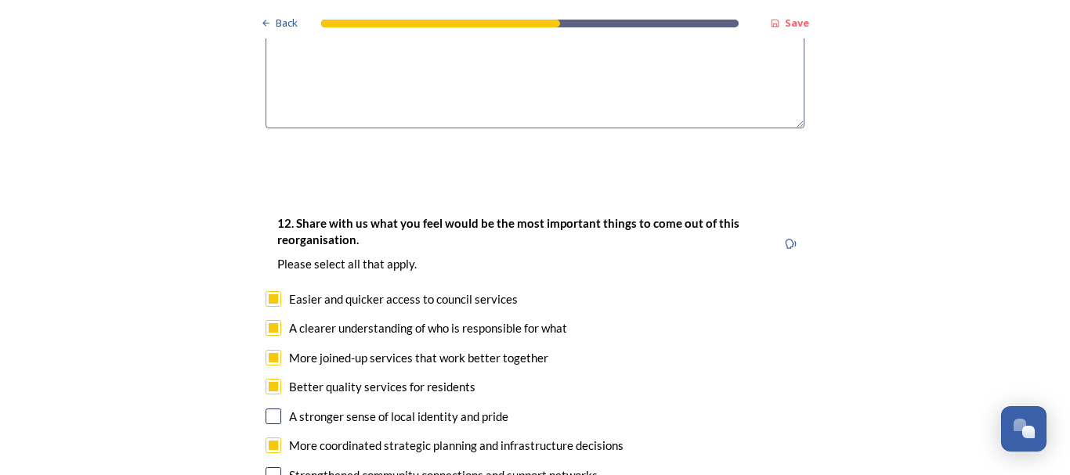
checkbox input "true"
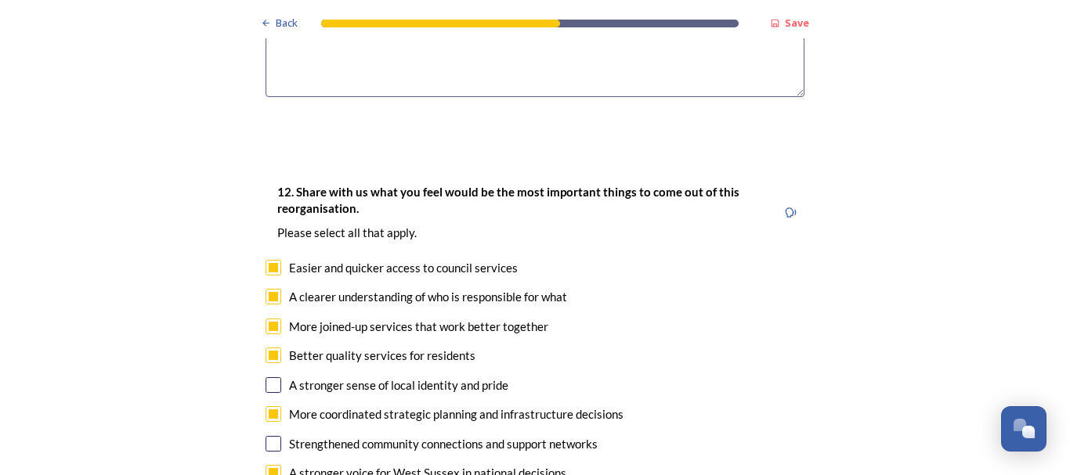
scroll to position [2569, 0]
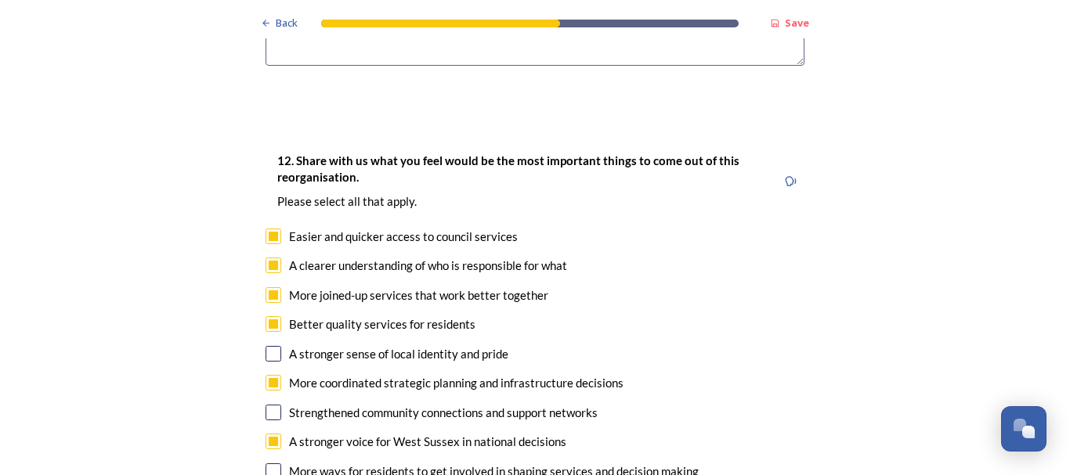
checkbox input "true"
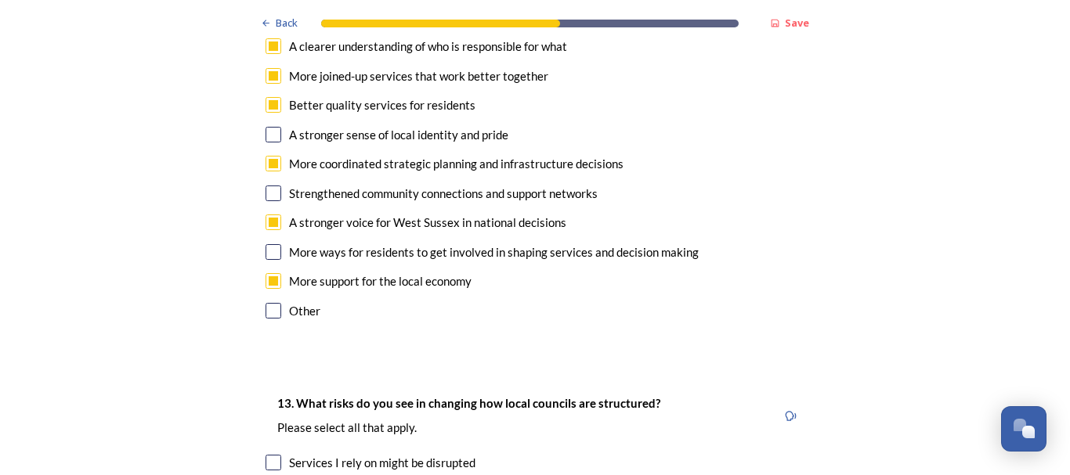
scroll to position [2819, 0]
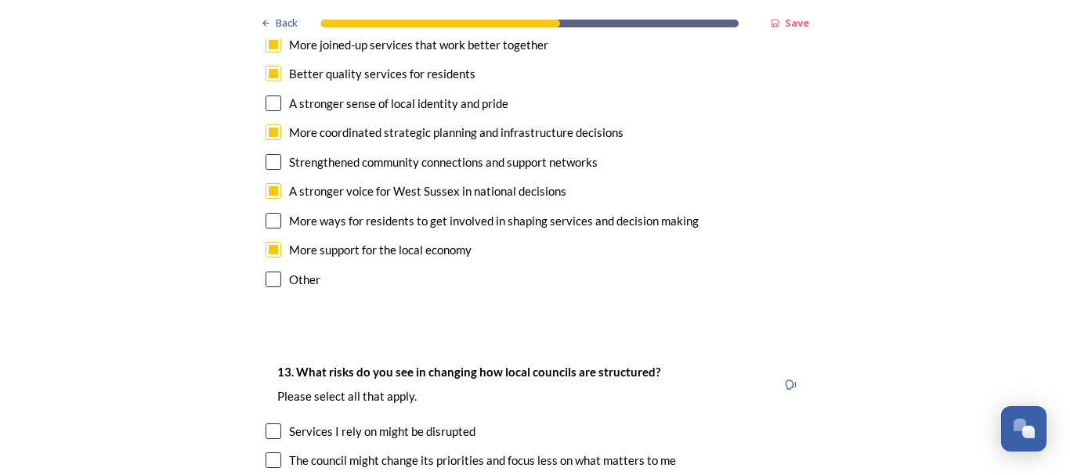
checkbox input "true"
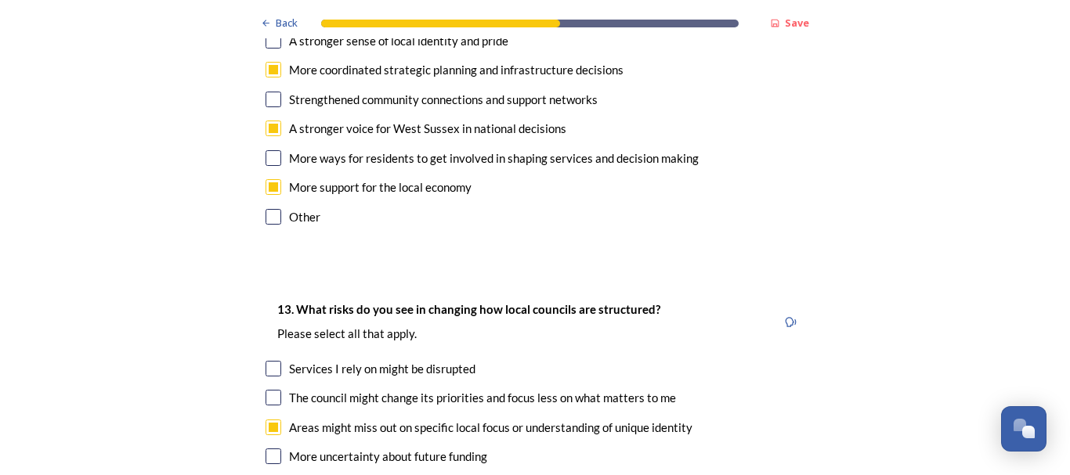
scroll to position [2913, 0]
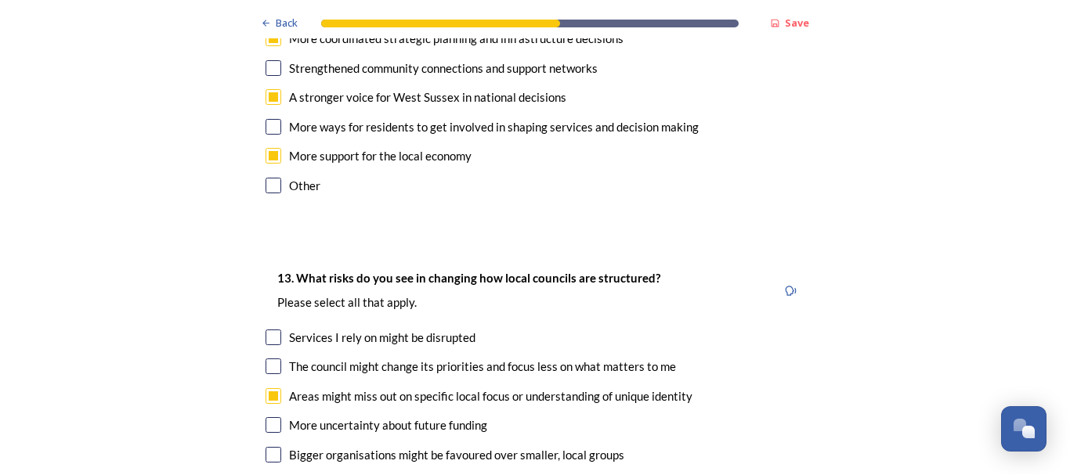
click at [266, 447] on input "checkbox" at bounding box center [273, 455] width 16 height 16
checkbox input "true"
click at [267, 475] on input "checkbox" at bounding box center [273, 484] width 16 height 16
checkbox input "true"
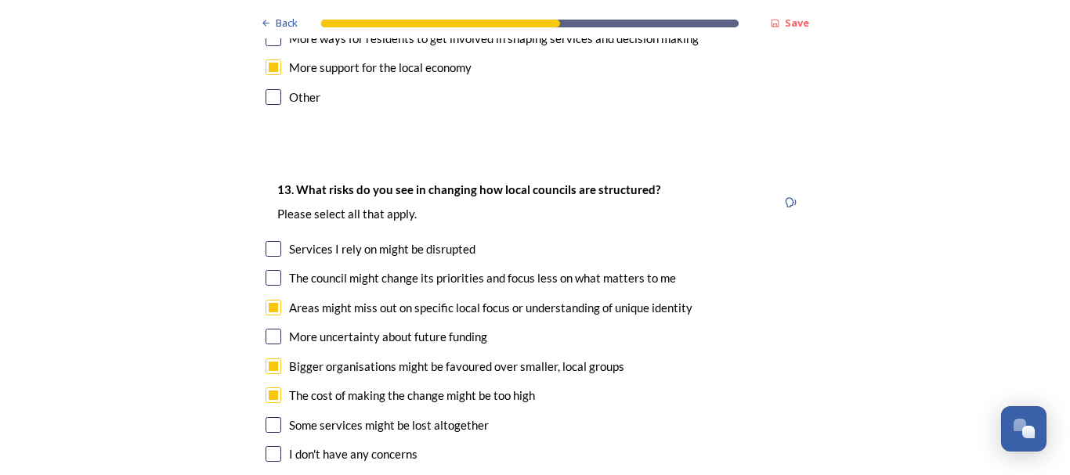
scroll to position [3007, 0]
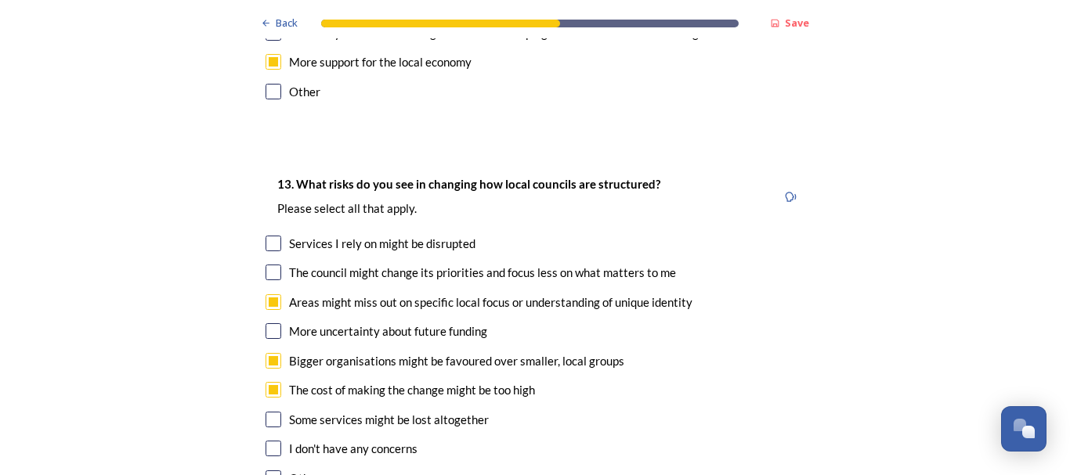
click at [269, 236] on input "checkbox" at bounding box center [273, 244] width 16 height 16
checkbox input "true"
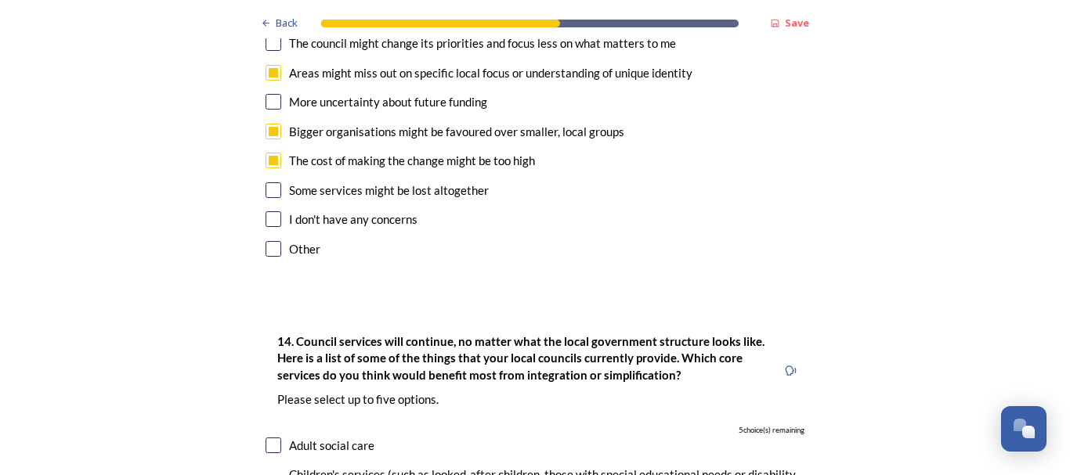
scroll to position [3258, 0]
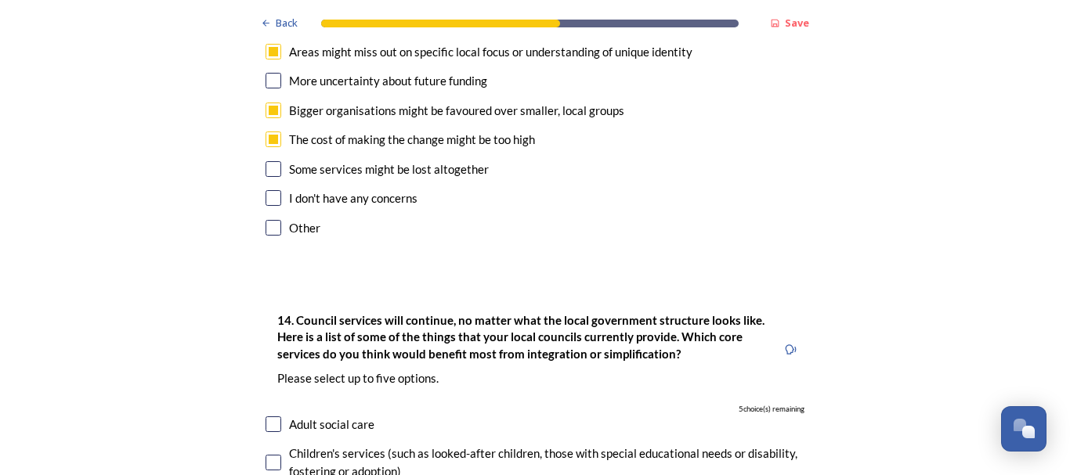
click at [267, 417] on input "checkbox" at bounding box center [273, 425] width 16 height 16
checkbox input "true"
click at [269, 455] on input "checkbox" at bounding box center [273, 463] width 16 height 16
checkbox input "true"
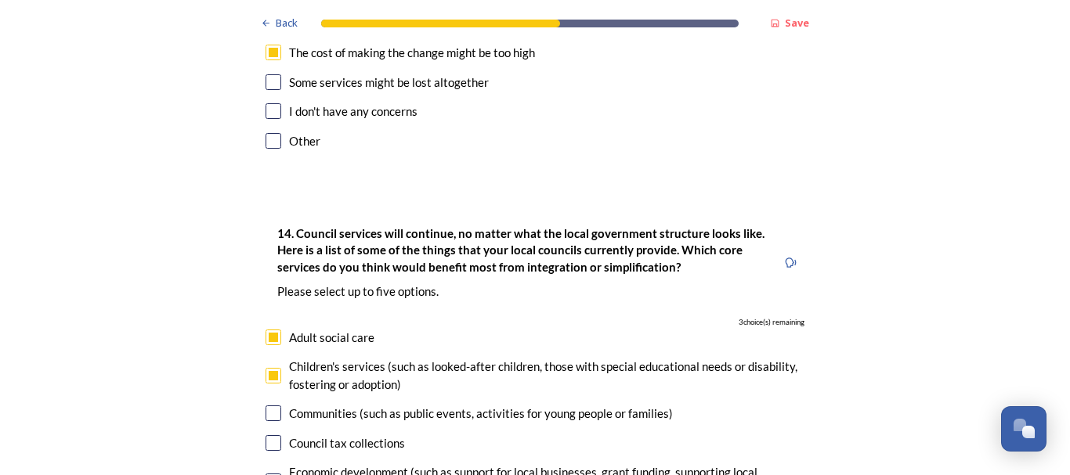
scroll to position [3352, 0]
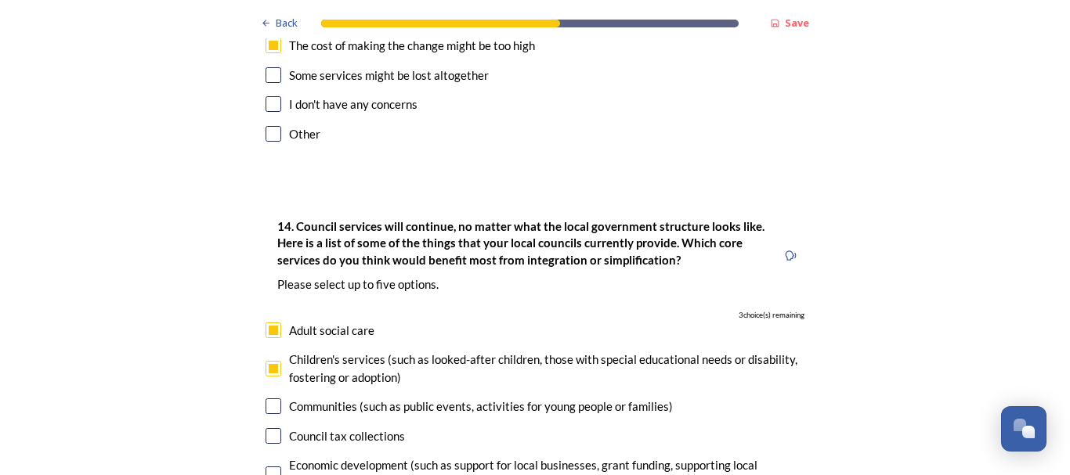
click at [266, 467] on input "checkbox" at bounding box center [273, 475] width 16 height 16
checkbox input "true"
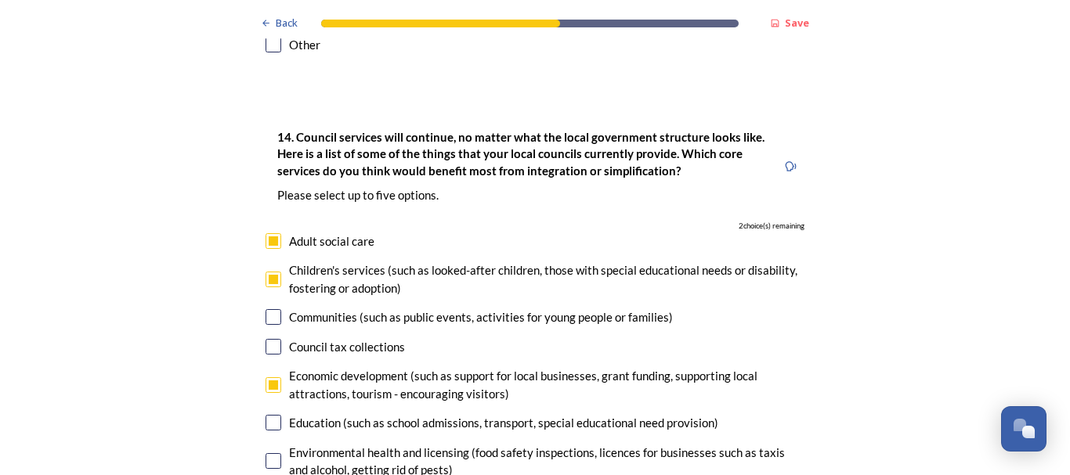
scroll to position [3446, 0]
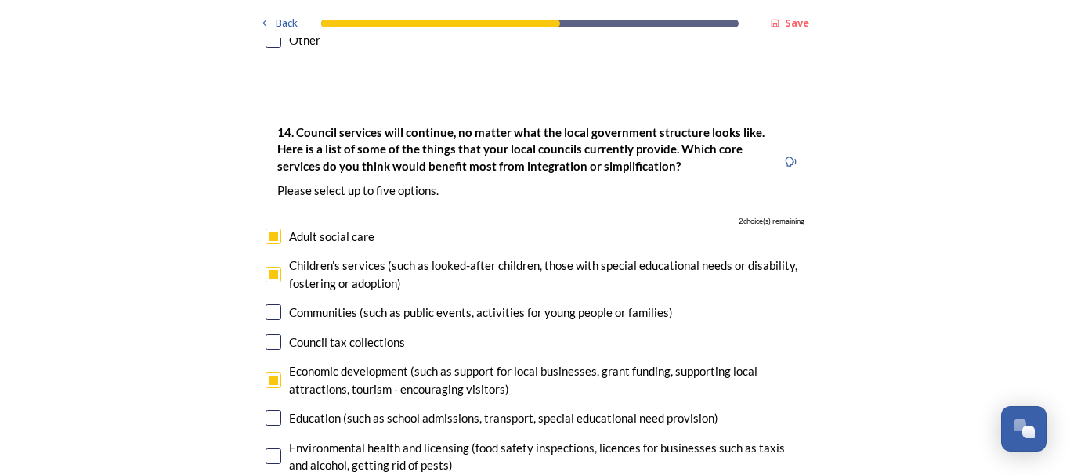
click at [266, 449] on input "checkbox" at bounding box center [273, 457] width 16 height 16
checkbox input "true"
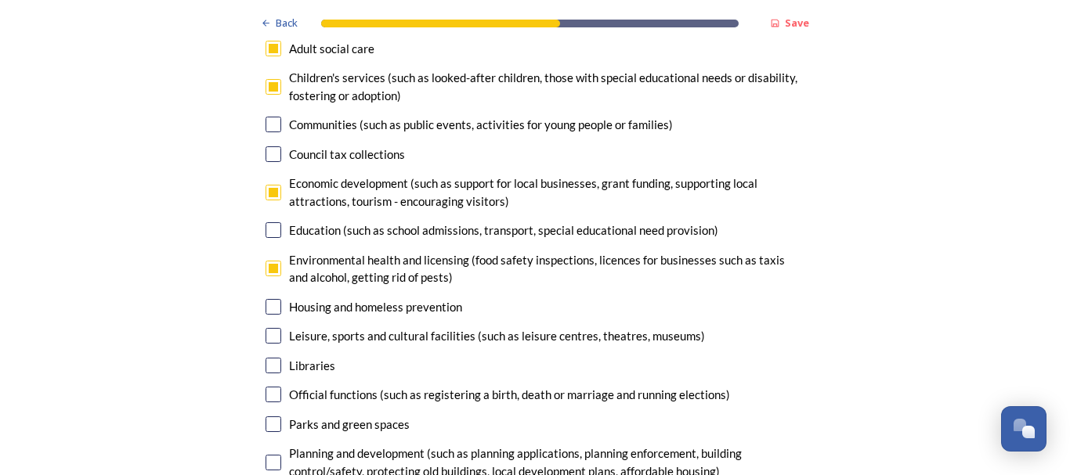
scroll to position [3665, 0]
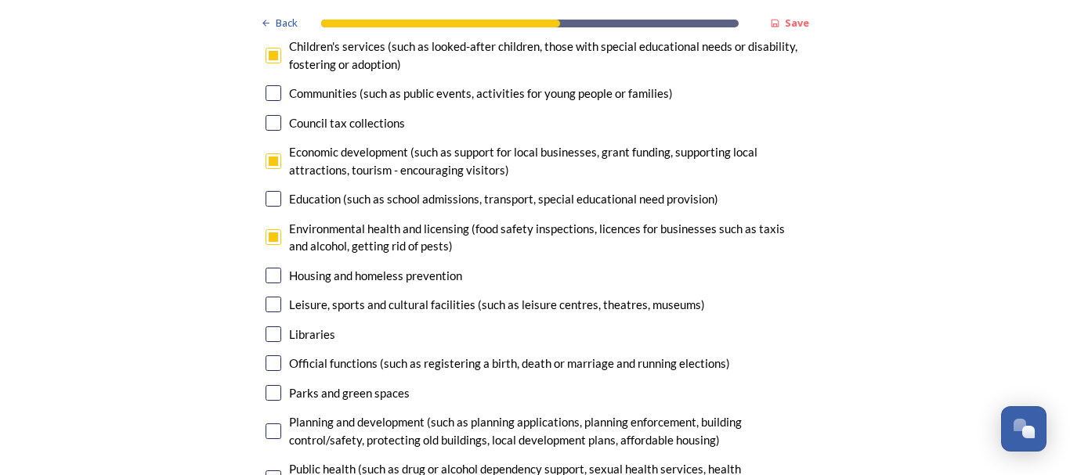
click at [267, 424] on input "checkbox" at bounding box center [273, 432] width 16 height 16
checkbox input "true"
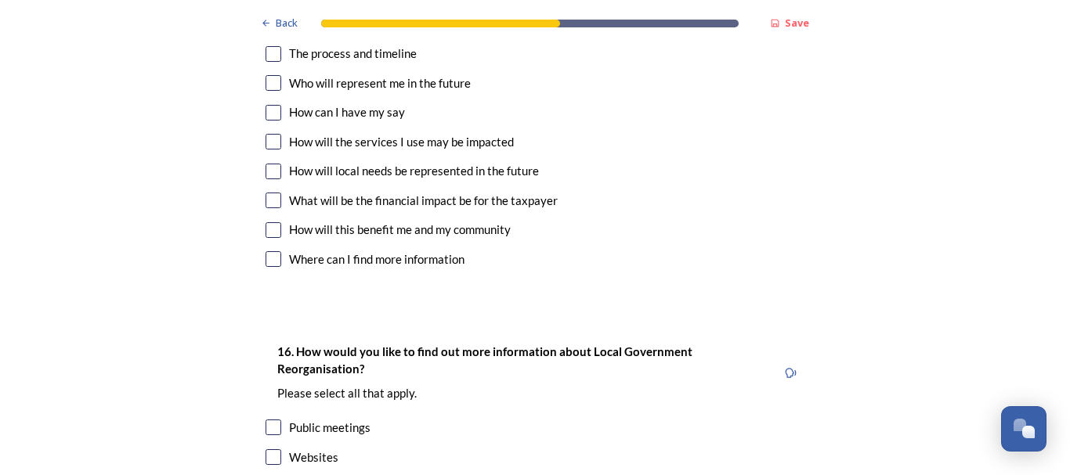
scroll to position [4457, 0]
click at [267, 419] on input "checkbox" at bounding box center [273, 427] width 16 height 16
checkbox input "true"
click at [268, 449] on input "checkbox" at bounding box center [273, 457] width 16 height 16
checkbox input "true"
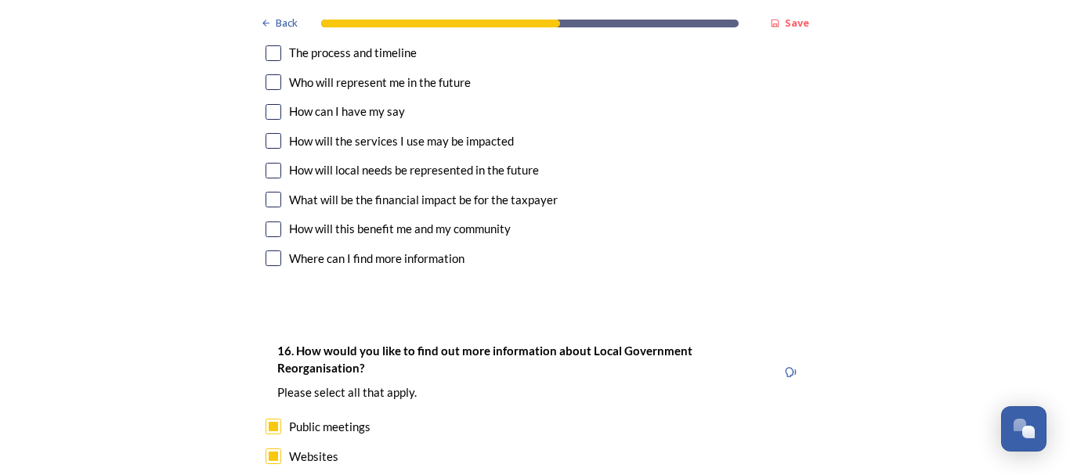
checkbox input "true"
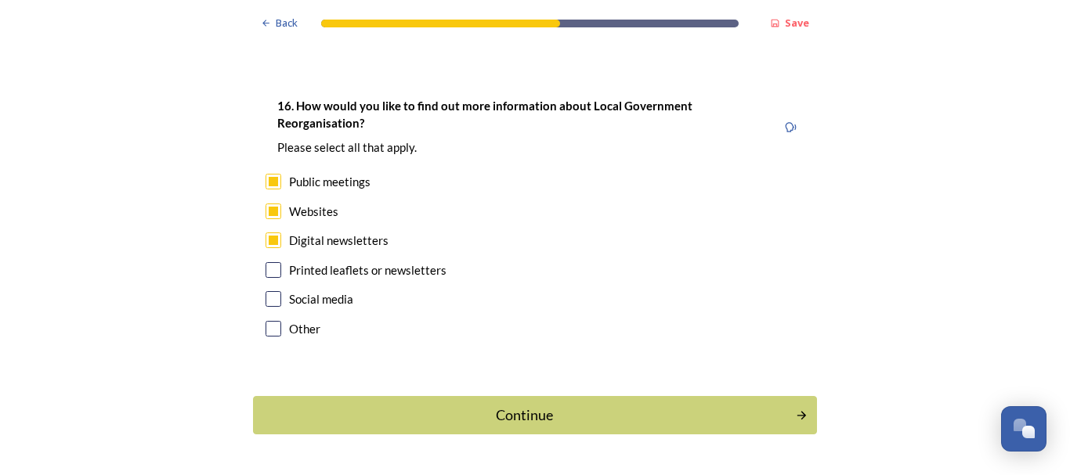
scroll to position [4706, 0]
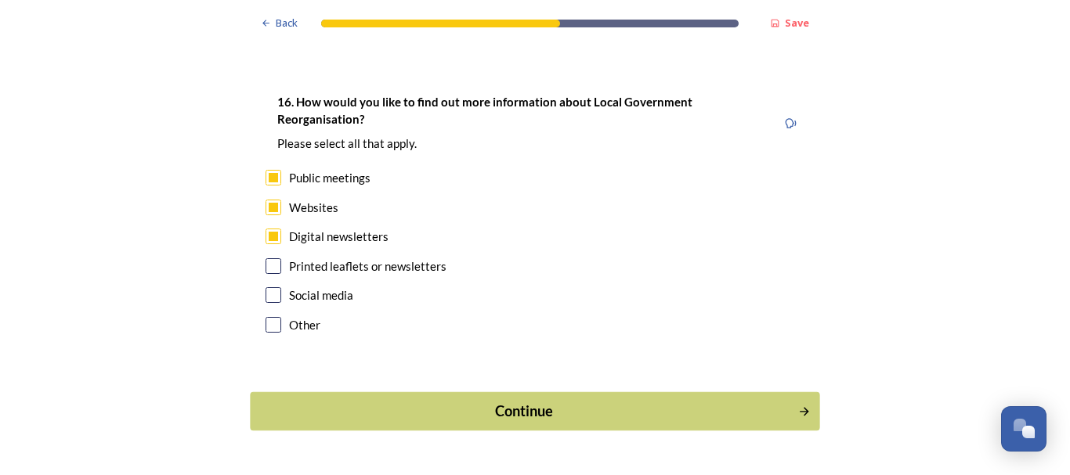
click at [529, 401] on div "Continue" at bounding box center [524, 411] width 530 height 21
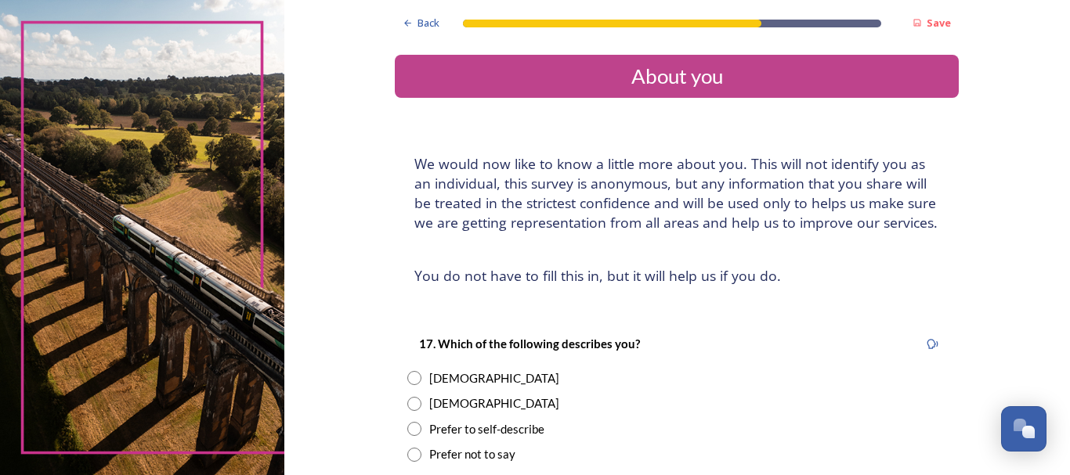
click at [410, 403] on input "radio" at bounding box center [414, 404] width 14 height 14
radio input "true"
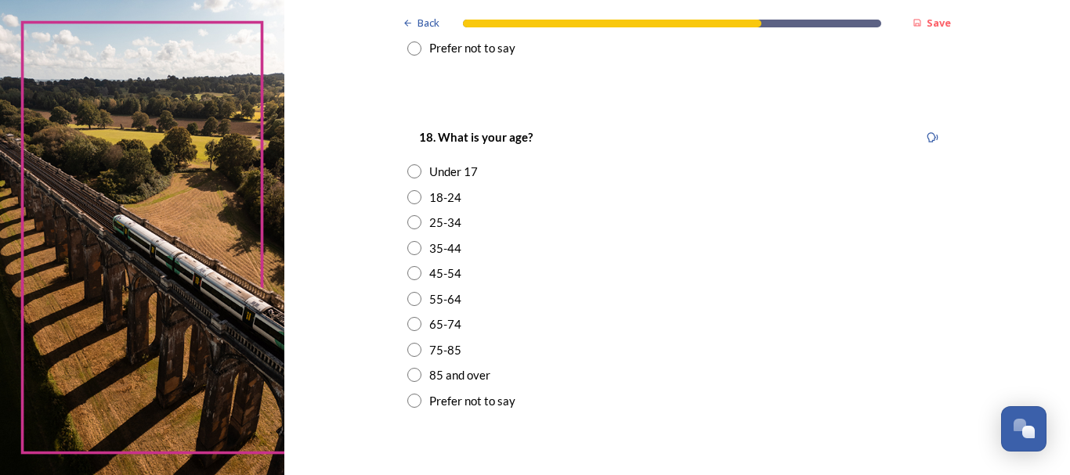
scroll to position [407, 0]
click at [410, 348] on input "radio" at bounding box center [414, 349] width 14 height 14
radio input "true"
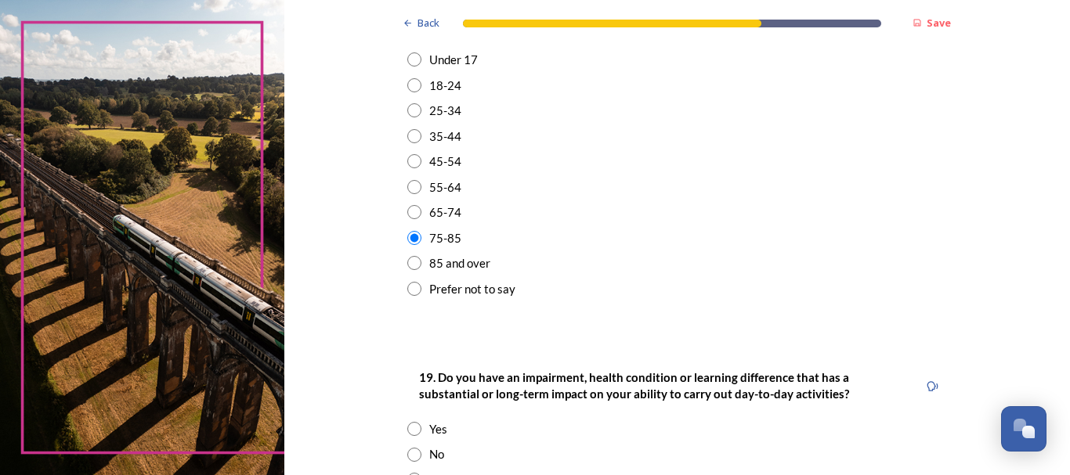
scroll to position [533, 0]
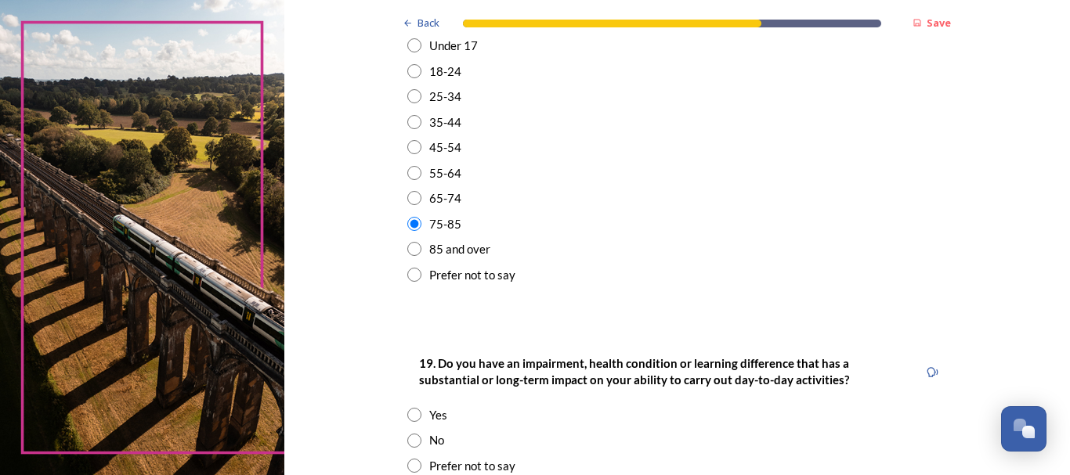
click at [409, 439] on input "radio" at bounding box center [414, 441] width 14 height 14
radio input "true"
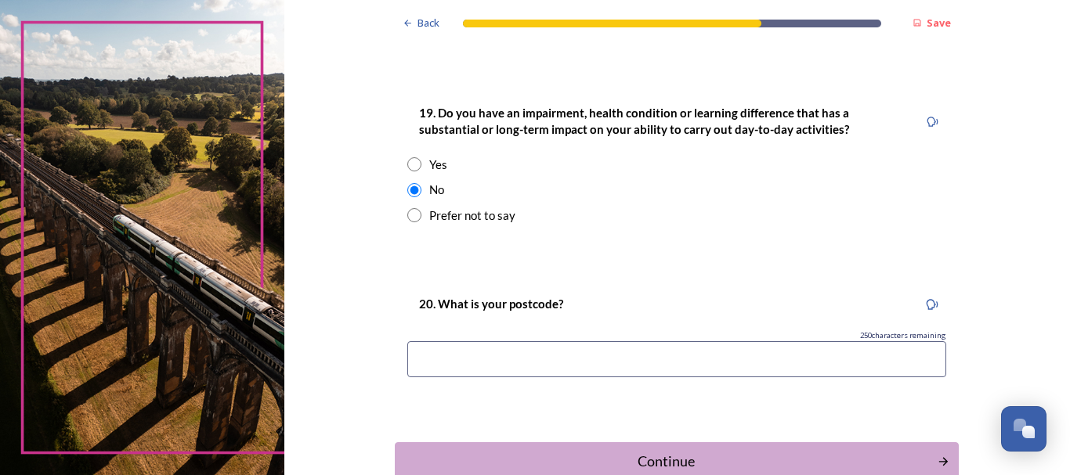
scroll to position [814, 0]
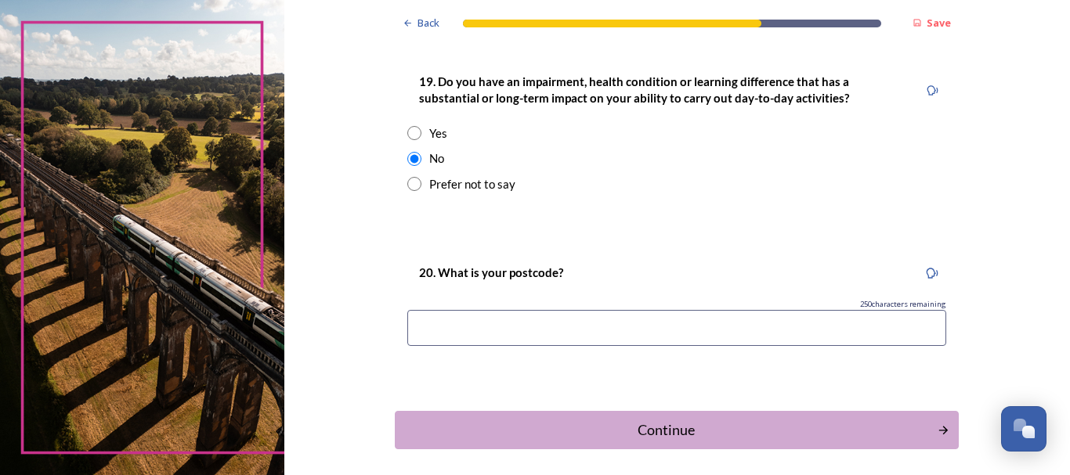
click at [433, 329] on input at bounding box center [676, 328] width 539 height 36
type input "b"
type input "BN 16 2HH"
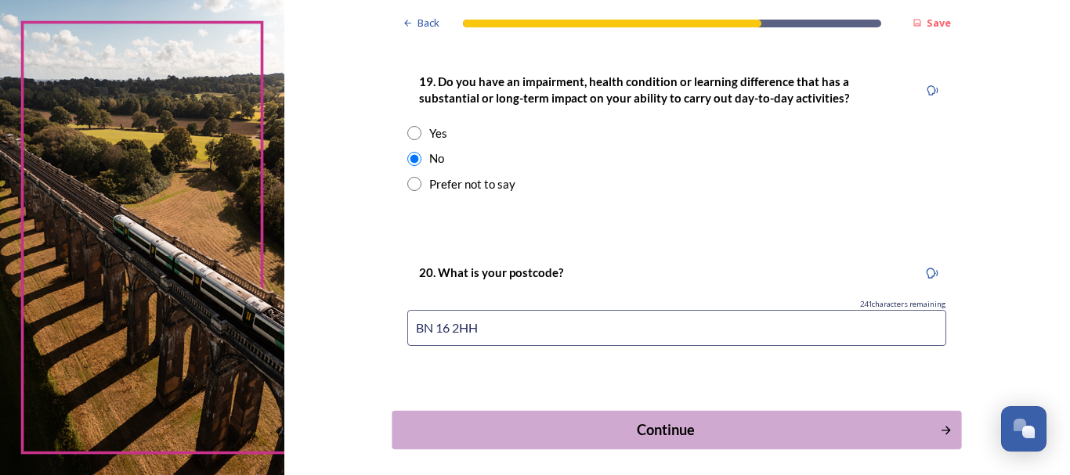
click at [668, 430] on div "Continue" at bounding box center [666, 430] width 530 height 21
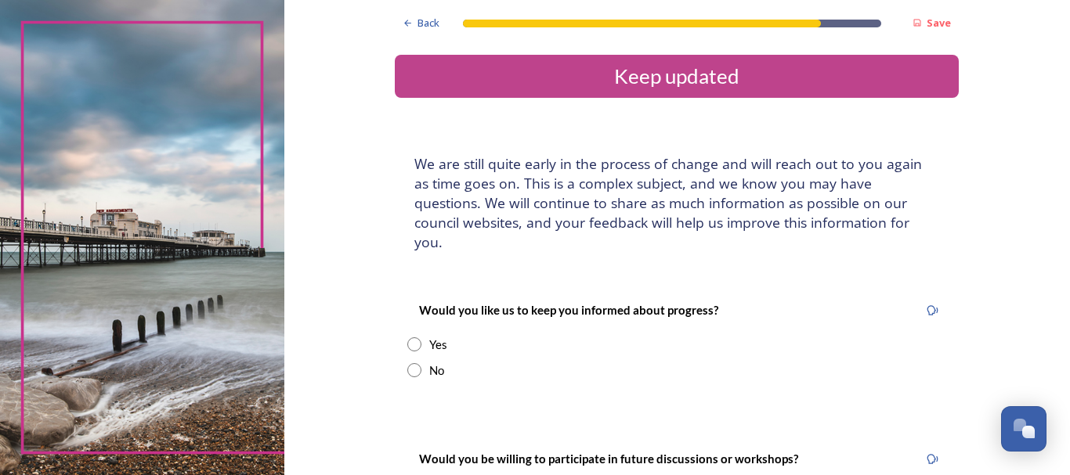
click at [409, 338] on input "radio" at bounding box center [414, 345] width 14 height 14
radio input "true"
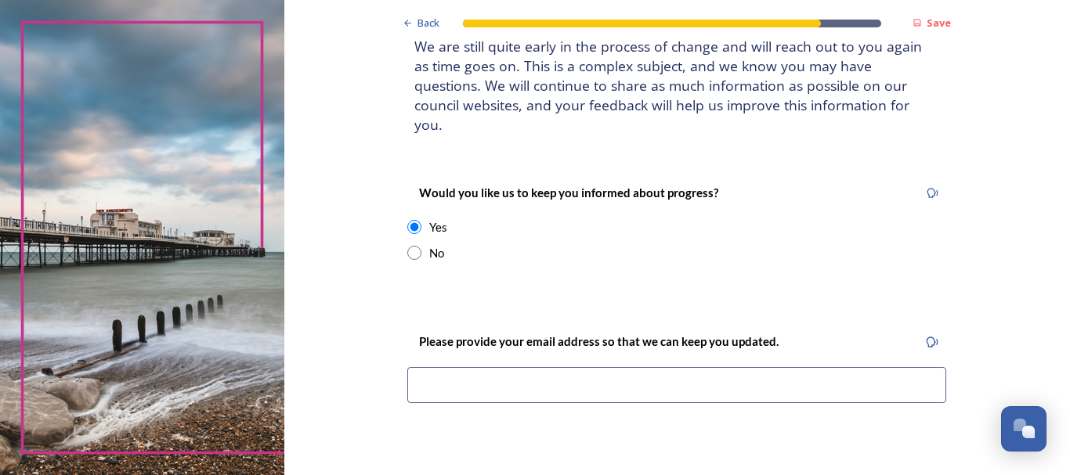
scroll to position [157, 0]
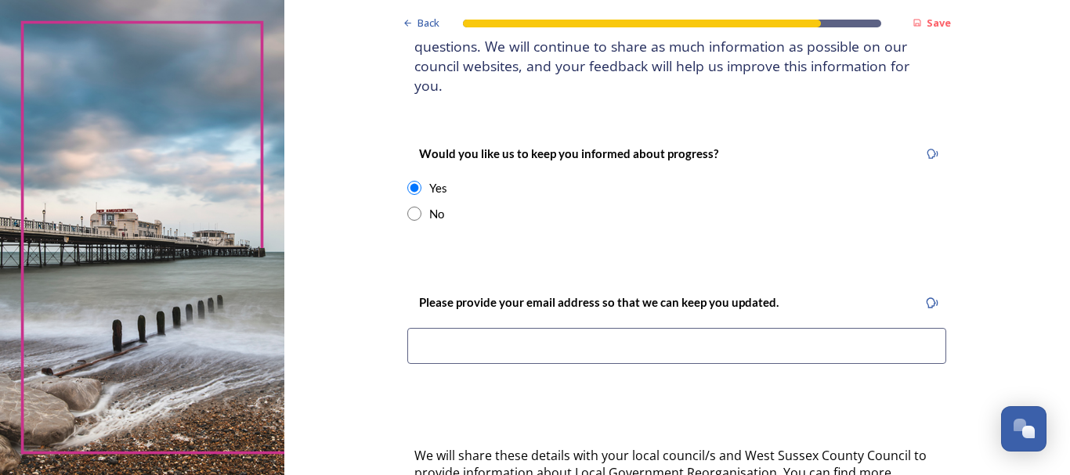
click at [416, 328] on input at bounding box center [676, 346] width 539 height 36
type input "tonydines1@outlook.com"
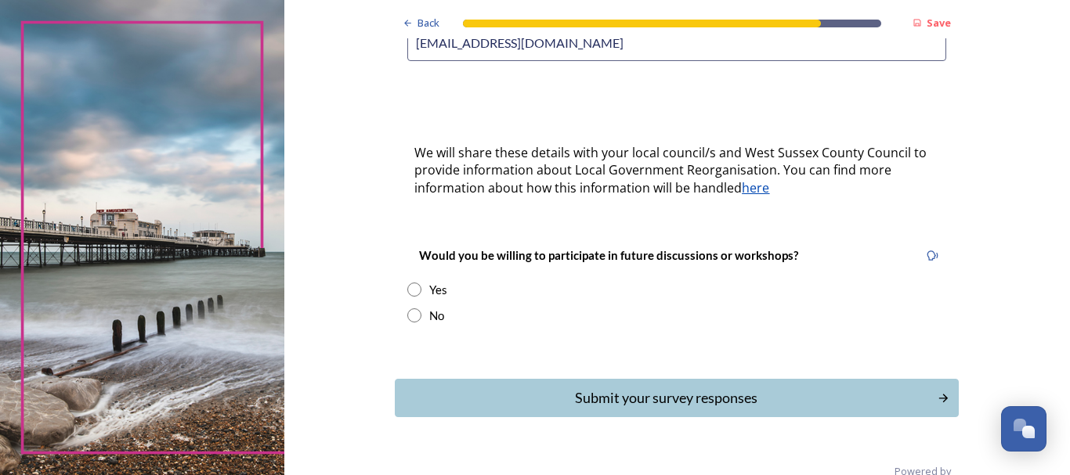
scroll to position [470, 0]
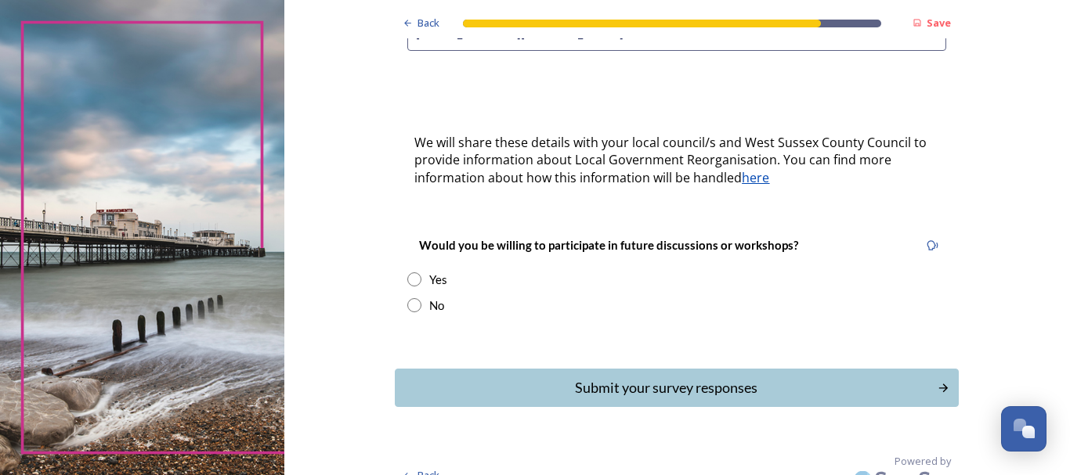
click at [408, 273] on input "radio" at bounding box center [414, 280] width 14 height 14
radio input "true"
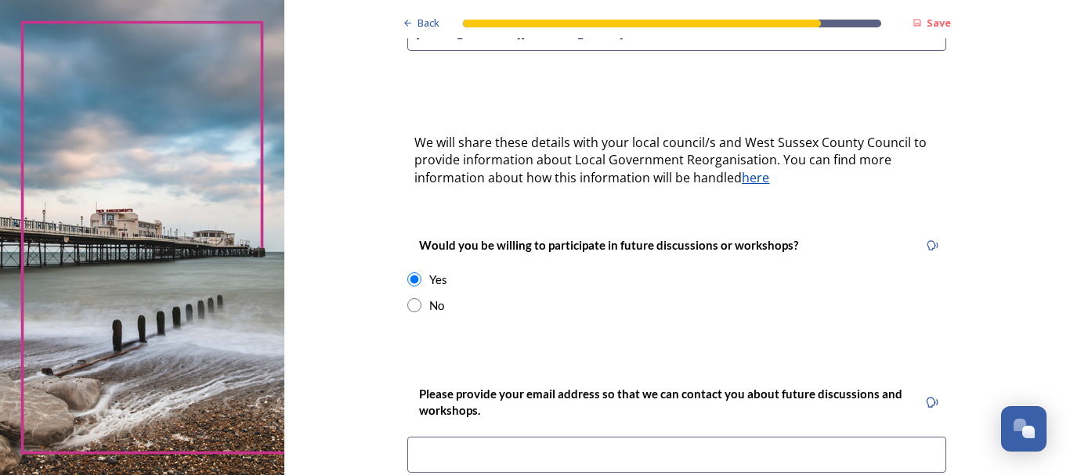
click at [426, 437] on input at bounding box center [676, 455] width 539 height 36
type input "tonydines1@outlook.com"
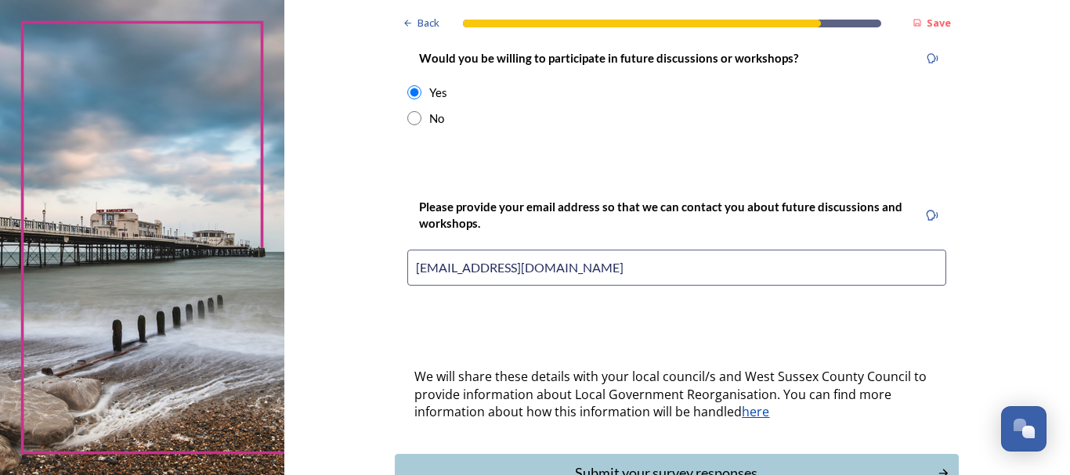
scroll to position [658, 0]
click at [630, 462] on div "Submit your survey responses" at bounding box center [666, 472] width 530 height 21
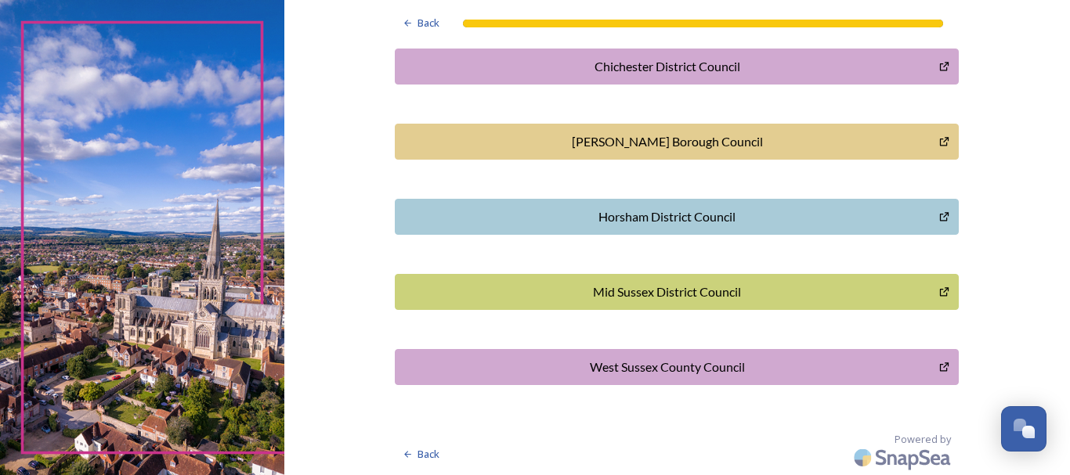
scroll to position [533, 0]
